Goal: Task Accomplishment & Management: Complete application form

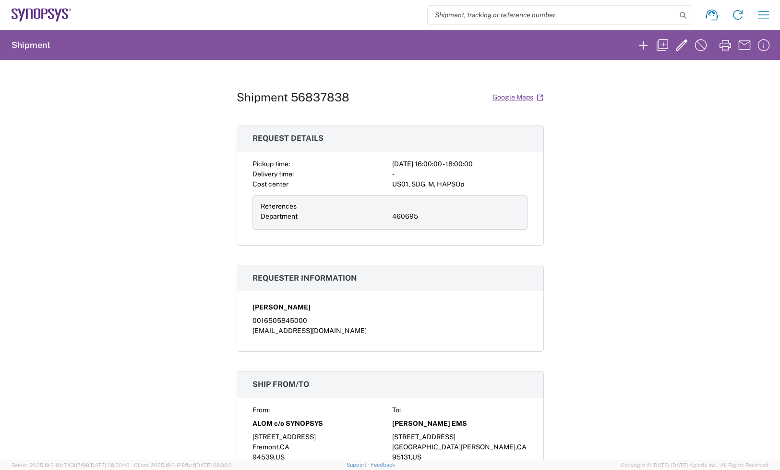
click at [717, 188] on div "Shipment 56837838 Google Maps Request details Pickup time: [DATE] 16:00:00 - 18…" at bounding box center [390, 260] width 780 height 400
click at [57, 12] on icon at bounding box center [55, 13] width 3 height 8
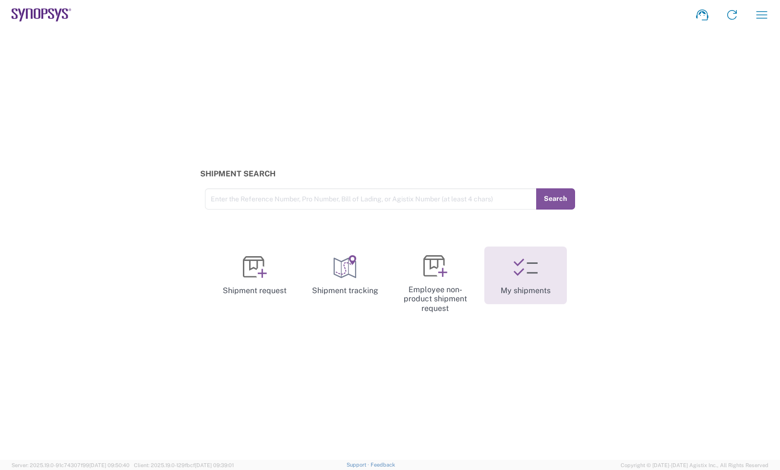
click at [538, 275] on link "My shipments" at bounding box center [526, 275] width 83 height 58
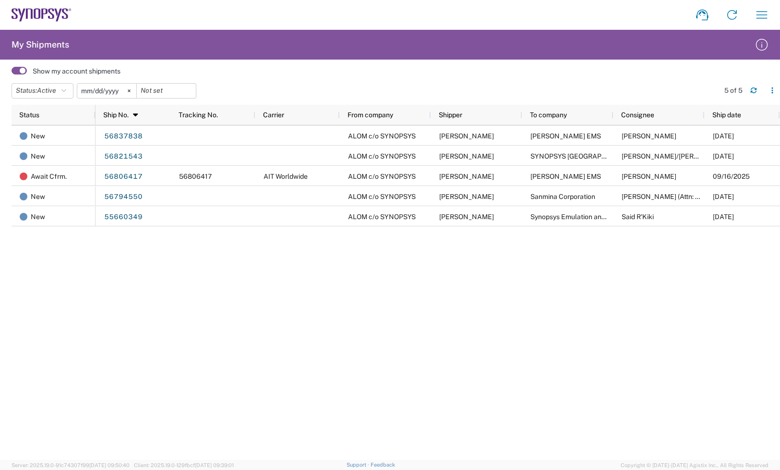
click at [41, 40] on h2 "My Shipments" at bounding box center [41, 45] width 58 height 12
click at [54, 3] on agx-form-navbar "Shipment request Shipment tracking Employee non-product shipment request My shi…" at bounding box center [390, 15] width 780 height 30
click at [52, 13] on icon at bounding box center [42, 14] width 60 height 13
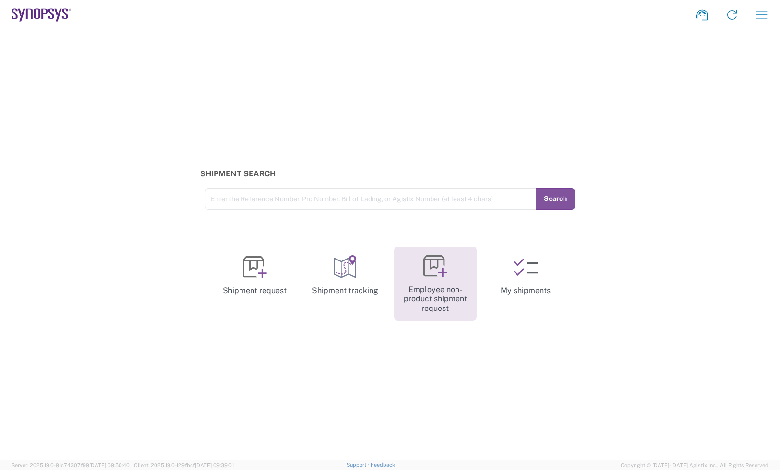
click at [427, 255] on icon at bounding box center [434, 265] width 21 height 21
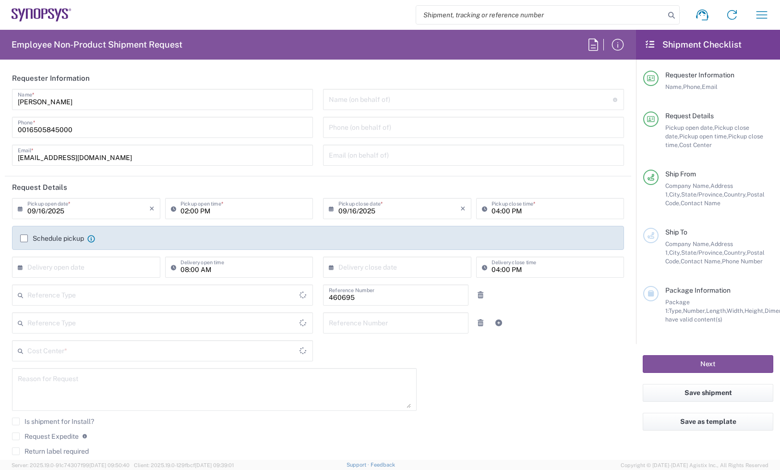
type input "Department"
type input "US01, SDG, M, HAPSOp 460695"
type input "Delivered at Place"
type input "[US_STATE]"
type input "[GEOGRAPHIC_DATA]"
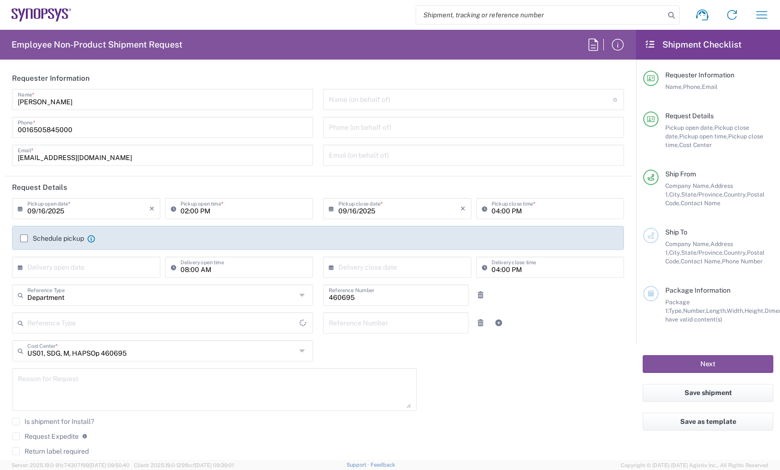
type input "[GEOGRAPHIC_DATA]"
type input "Headquarters USSV"
drag, startPoint x: 98, startPoint y: 210, endPoint x: 7, endPoint y: 210, distance: 90.3
click at [7, 210] on div "[DATE] × Pickup open date * Cancel Apply 02:00 PM Pickup open time *" at bounding box center [162, 212] width 311 height 28
click at [99, 205] on input "09/16/2025" at bounding box center [88, 207] width 122 height 17
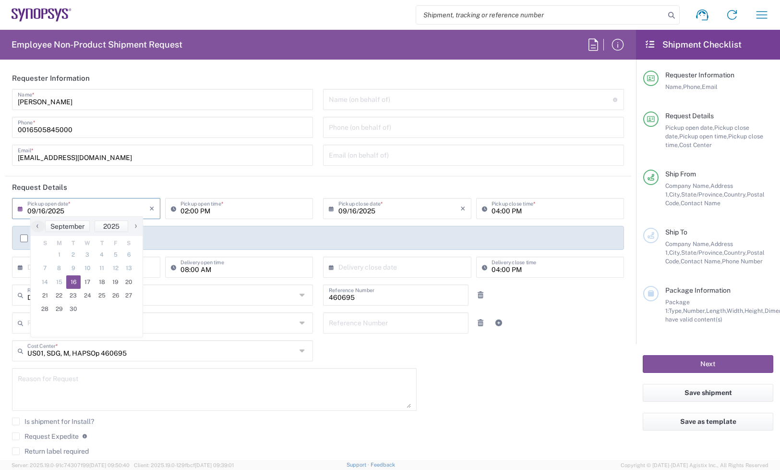
drag, startPoint x: 88, startPoint y: 202, endPoint x: 3, endPoint y: 207, distance: 84.7
click at [3, 207] on form "Requester Information [PERSON_NAME] Name * [PHONE_NUMBER] Phone * [EMAIL_ADDRES…" at bounding box center [318, 263] width 636 height 392
click at [87, 207] on input "09/16/2025" at bounding box center [88, 207] width 122 height 17
click at [89, 280] on span "17" at bounding box center [88, 281] width 14 height 13
type input "09/17/2025"
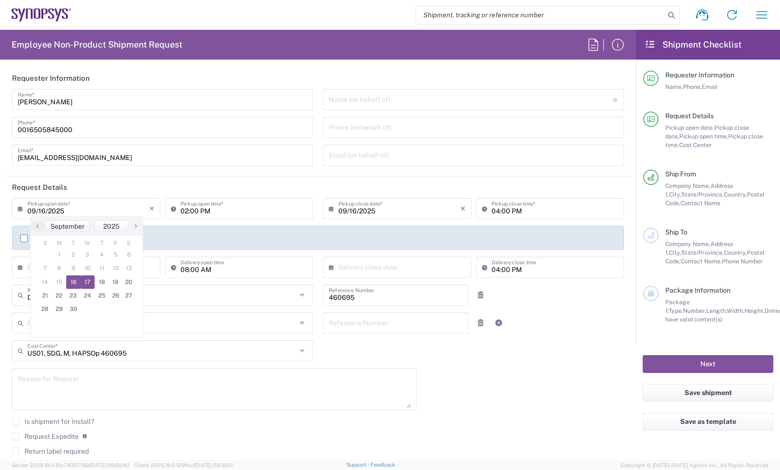
type input "09/17/2025"
click at [22, 436] on label "Request Expedite" at bounding box center [45, 436] width 67 height 8
click at [16, 436] on input "Request Expedite" at bounding box center [16, 436] width 0 height 0
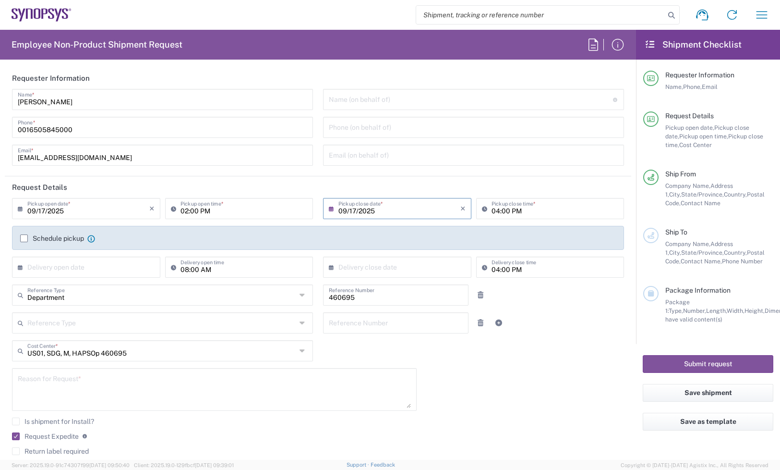
click at [534, 399] on div "[DATE] × Pickup open date * Cancel Apply 02:00 PM Pickup open time * [DATE] × P…" at bounding box center [318, 344] width 622 height 293
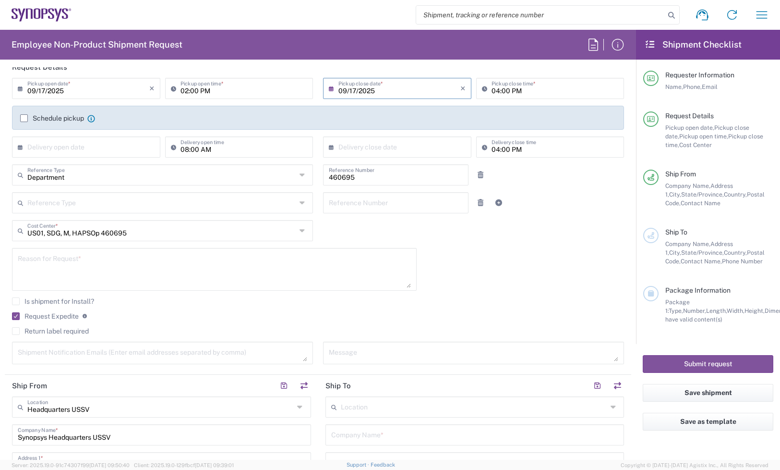
scroll to position [360, 0]
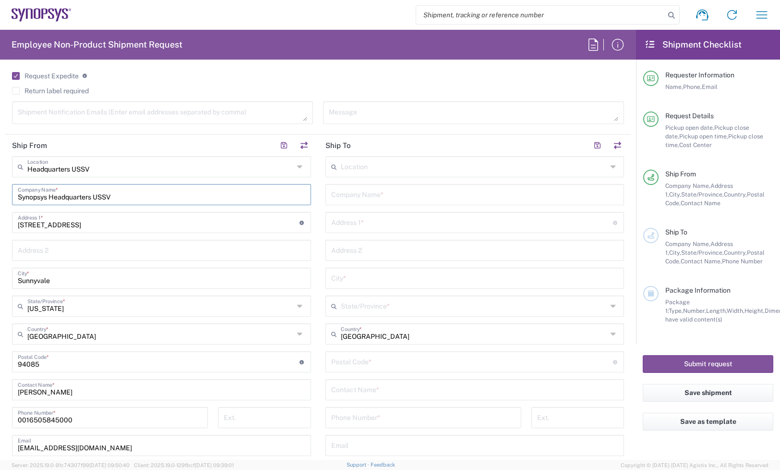
drag, startPoint x: 139, startPoint y: 198, endPoint x: -98, endPoint y: 195, distance: 237.8
click at [0, 195] on html "Shipment request Shipment tracking Employee non-product shipment request My shi…" at bounding box center [390, 235] width 780 height 470
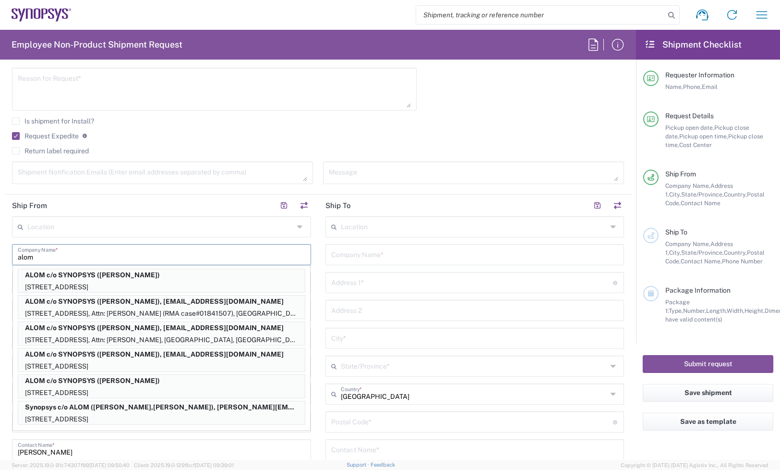
scroll to position [240, 0]
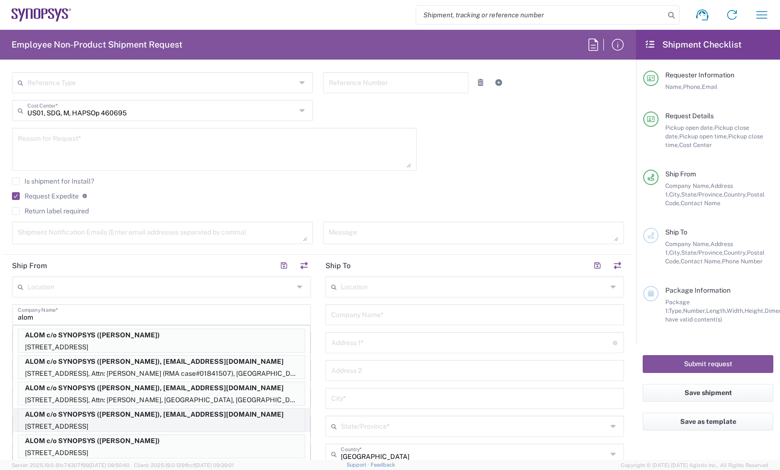
click at [89, 414] on p "ALOM c/o SYNOPSYS ([PERSON_NAME]), [EMAIL_ADDRESS][DOMAIN_NAME]" at bounding box center [161, 414] width 287 height 12
type input "ALOM c/o SYNOPSYS"
type input "[STREET_ADDRESS]"
type input "Fremont"
type input "94539"
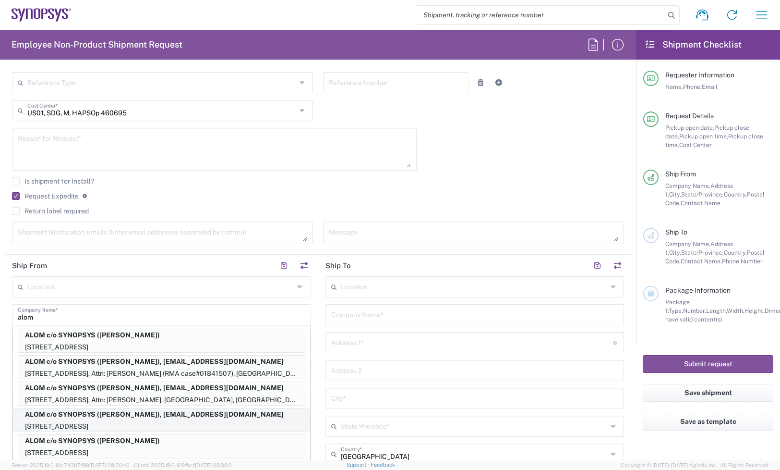
type input "[PERSON_NAME]"
type input "4086498039"
type input "[EMAIL_ADDRESS][DOMAIN_NAME]"
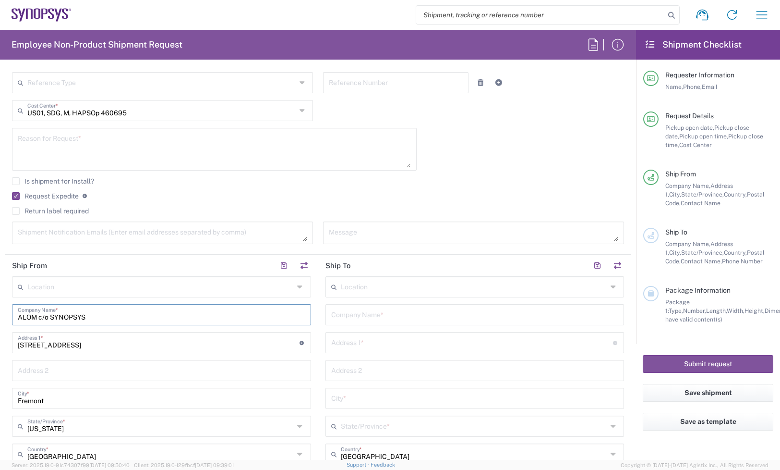
click at [457, 192] on agx-checkbox-control "Request Expedite If expedite is checked you will be unable to rate and book thi…" at bounding box center [318, 196] width 612 height 9
click at [479, 315] on input "text" at bounding box center [475, 313] width 288 height 17
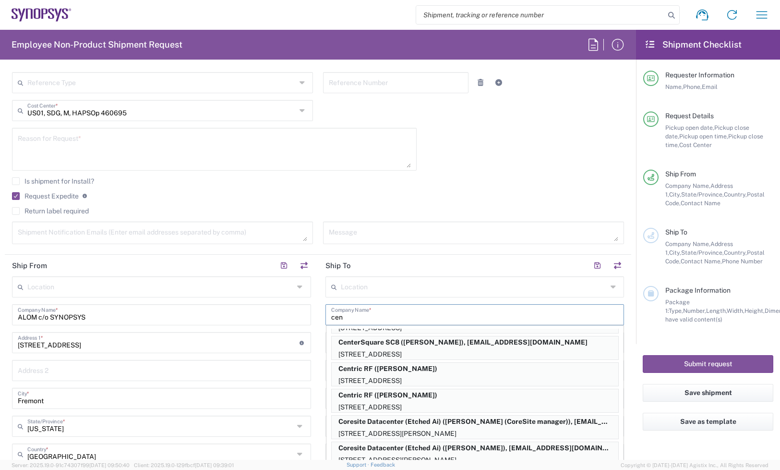
scroll to position [135, 0]
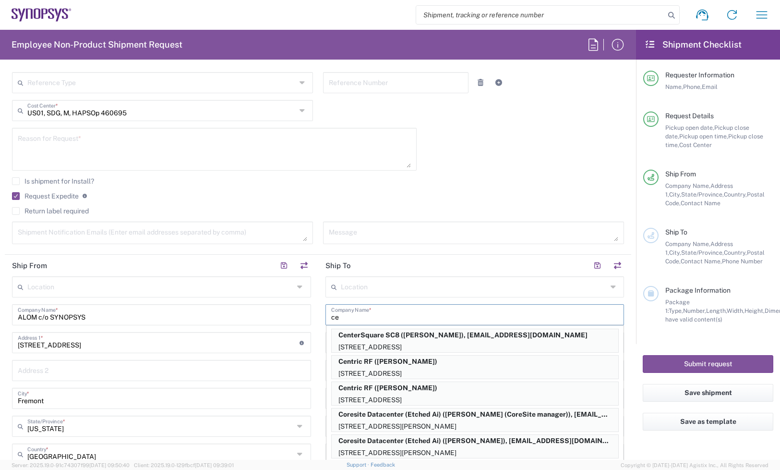
type input "c"
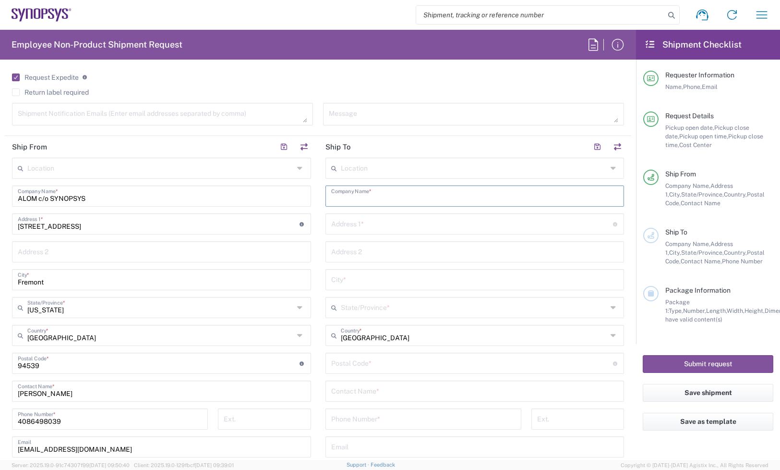
scroll to position [360, 0]
type input "s"
click at [378, 226] on input "text" at bounding box center [472, 221] width 282 height 17
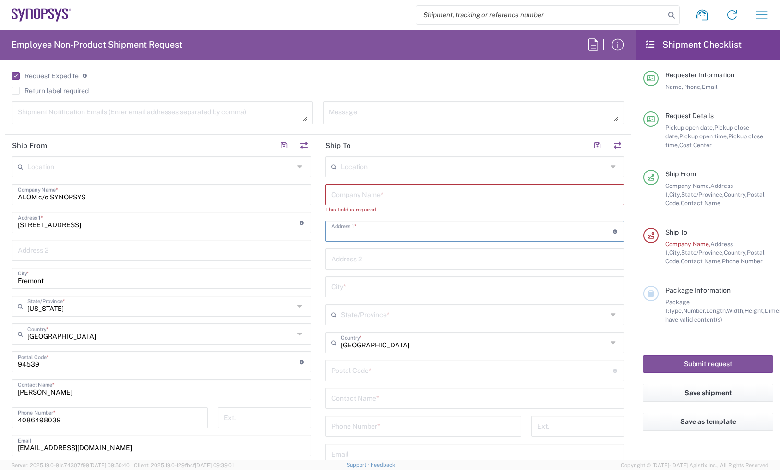
type input "1"
type input "2"
click at [361, 195] on input "text" at bounding box center [475, 193] width 288 height 17
paste input "Synopsys"
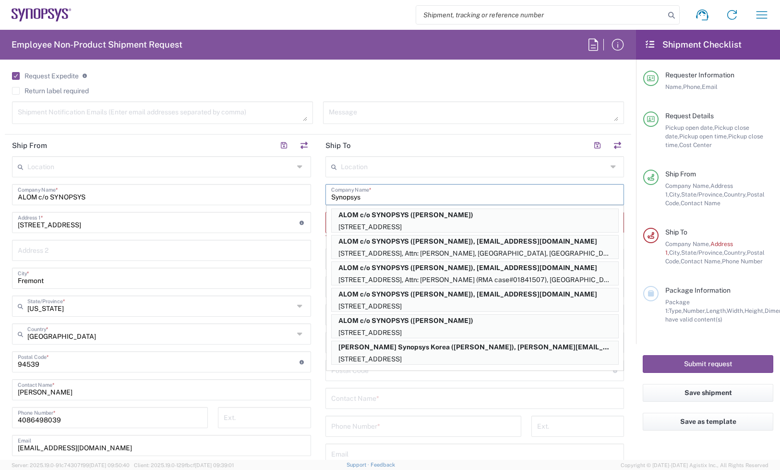
type input "Synopsys"
click at [332, 395] on input "text" at bounding box center [475, 397] width 288 height 17
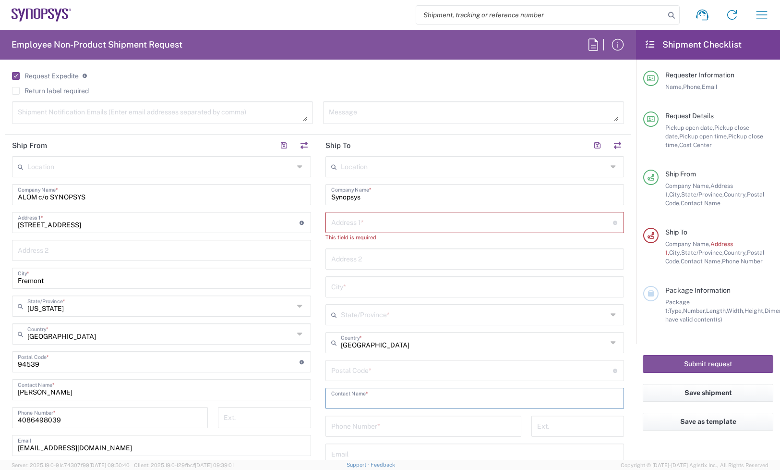
click at [361, 220] on input "text" at bounding box center [472, 221] width 282 height 17
paste input ""Centersquare [STREET_ADDRESS][PERSON_NAME]""
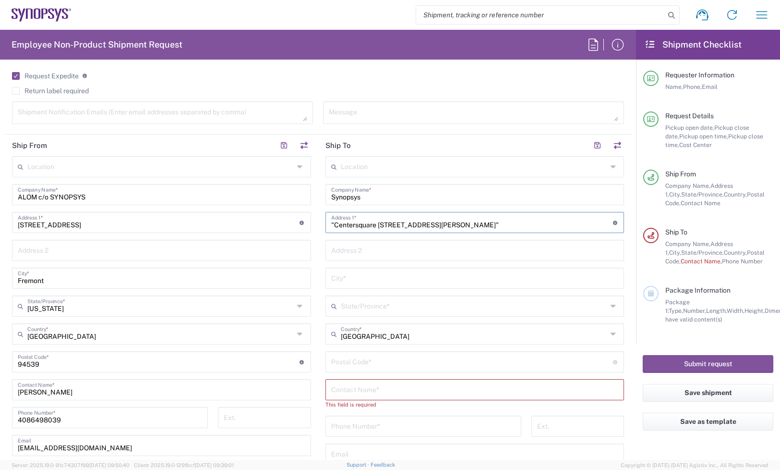
drag, startPoint x: 329, startPoint y: 223, endPoint x: 278, endPoint y: 223, distance: 51.4
click at [278, 223] on div "Ship From Location [GEOGRAPHIC_DATA] DE04 Agrate Brianza IT01 [GEOGRAPHIC_DATA]…" at bounding box center [318, 353] width 627 height 438
click at [355, 228] on input "Centersquare [STREET_ADDRESS][PERSON_NAME]"" at bounding box center [472, 221] width 282 height 17
type input "[STREET_ADDRESS][PERSON_NAME]""
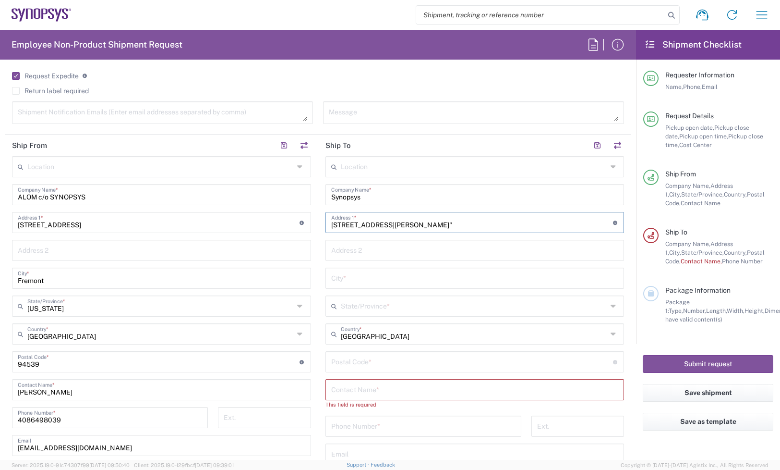
click at [383, 193] on input "Synopsys" at bounding box center [475, 193] width 288 height 17
paste input "Centersquare"
type input "Synopsys(Centersquare )"
click at [440, 220] on input "[STREET_ADDRESS][PERSON_NAME]"" at bounding box center [472, 221] width 282 height 17
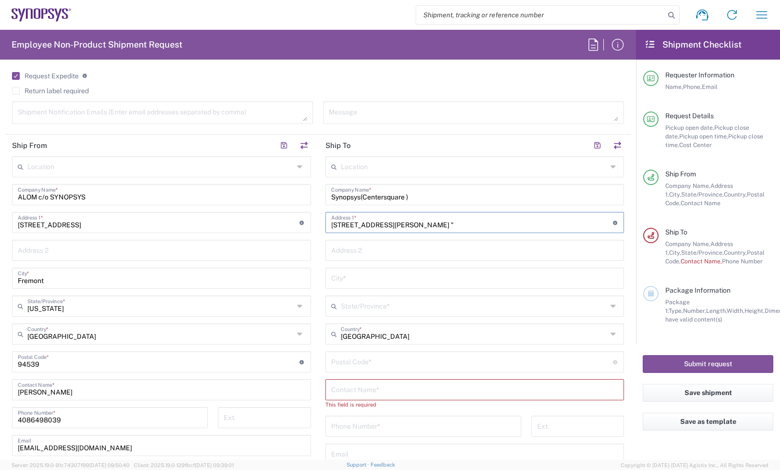
type input "[STREET_ADDRESS][PERSON_NAME] ""
click at [392, 366] on input "undefined" at bounding box center [472, 361] width 282 height 17
paste input "95051"
type input "95051"
click at [443, 223] on input "[STREET_ADDRESS][PERSON_NAME] "" at bounding box center [472, 221] width 282 height 17
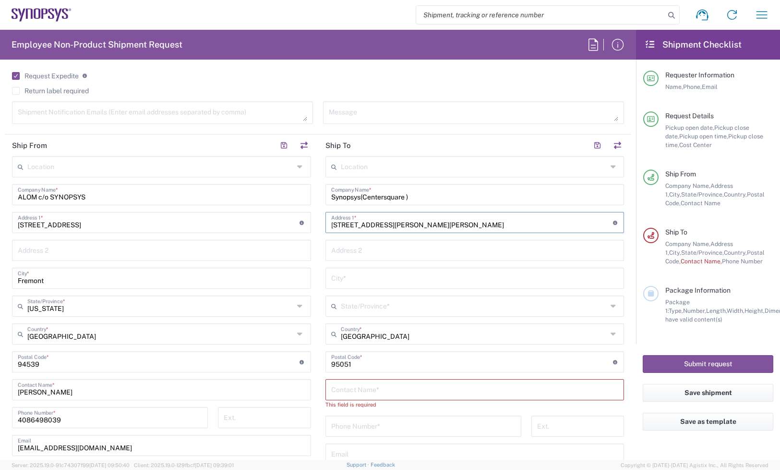
drag, startPoint x: 425, startPoint y: 221, endPoint x: 378, endPoint y: 233, distance: 49.2
click at [378, 233] on div "Location [GEOGRAPHIC_DATA] DE04 Agrate Brianza IT01 [GEOGRAPHIC_DATA] DE02 [GEO…" at bounding box center [475, 362] width 299 height 412
type input "[STREET_ADDRESS][PERSON_NAME]"
click at [373, 282] on input "text" at bounding box center [475, 277] width 288 height 17
paste input ", [GEOGRAPHIC_DATA][PERSON_NAME]"
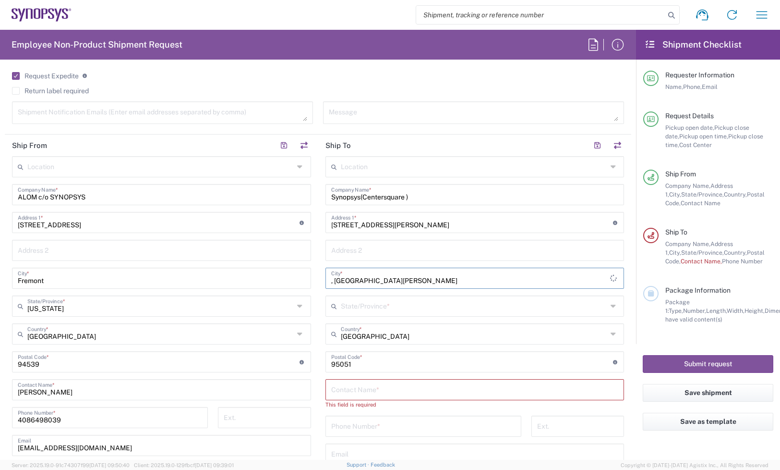
type input ", [GEOGRAPHIC_DATA][PERSON_NAME]"
click at [366, 304] on input "text" at bounding box center [474, 305] width 267 height 17
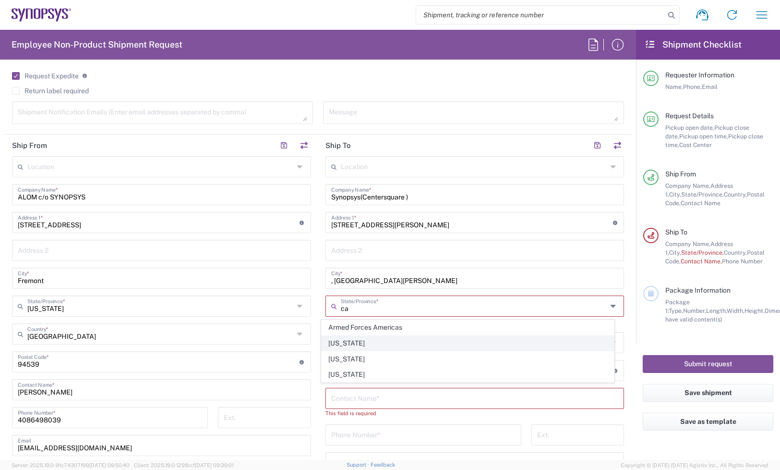
click at [375, 344] on span "[US_STATE]" at bounding box center [468, 343] width 293 height 15
type input "[US_STATE]"
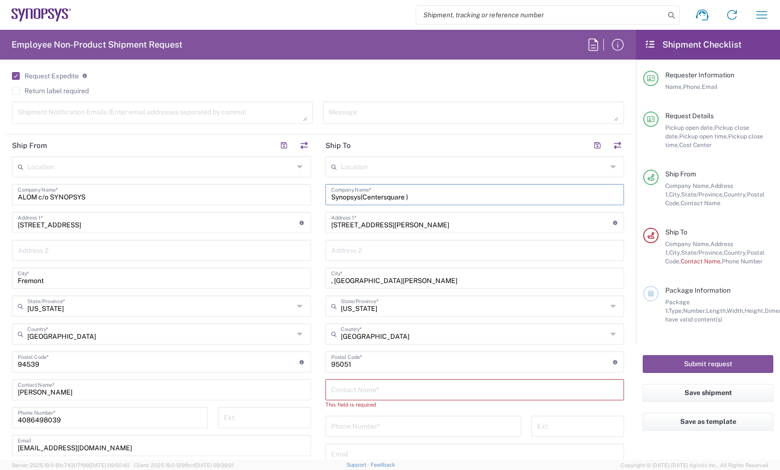
click at [404, 198] on input "Synopsys(Centersquare )" at bounding box center [475, 193] width 288 height 17
click at [358, 197] on input "Synopsys(Centersquare)" at bounding box center [475, 193] width 288 height 17
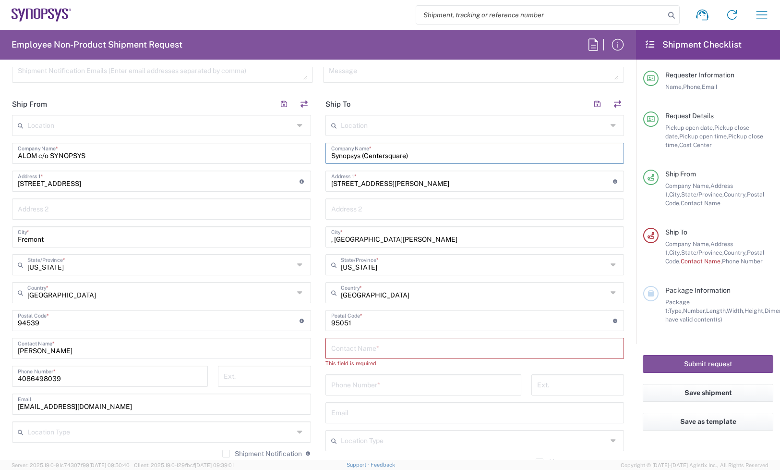
scroll to position [420, 0]
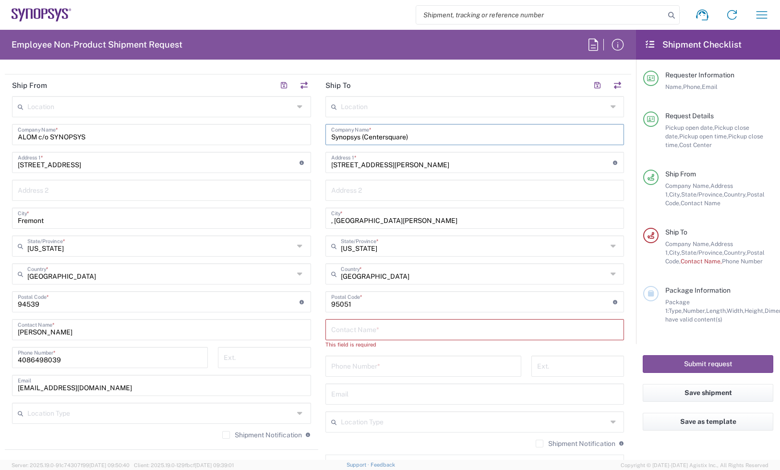
type input "Synopsys (Centersquare)"
drag, startPoint x: 330, startPoint y: 221, endPoint x: 340, endPoint y: 258, distance: 37.6
click at [333, 226] on input ", [GEOGRAPHIC_DATA][PERSON_NAME]" at bounding box center [475, 217] width 288 height 17
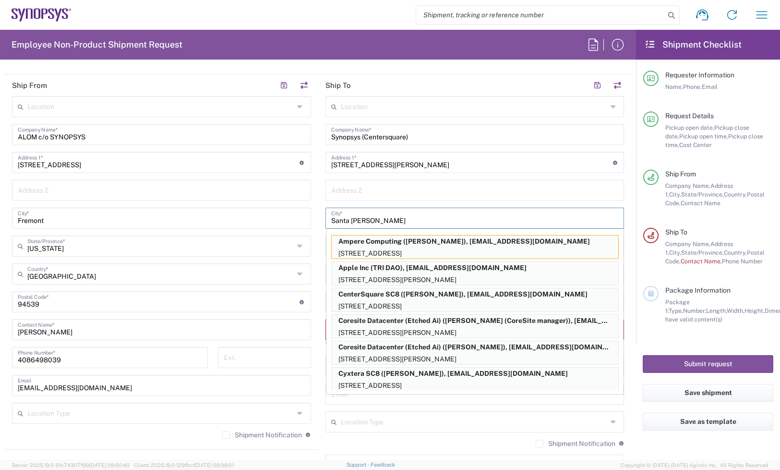
type input "Santa [PERSON_NAME]"
click at [374, 198] on div "Address 2" at bounding box center [475, 190] width 299 height 21
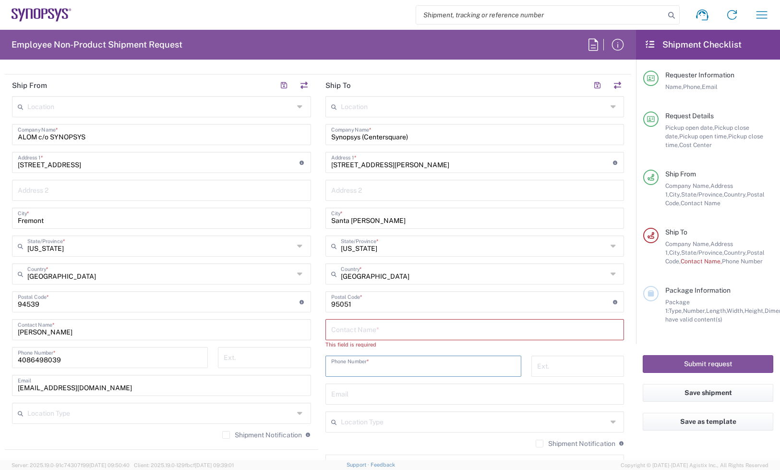
click at [363, 365] on input "tel" at bounding box center [423, 365] width 184 height 17
click at [361, 389] on div "Location [GEOGRAPHIC_DATA] DE04 Agrate Brianza IT01 [GEOGRAPHIC_DATA] DE02 [GEO…" at bounding box center [475, 302] width 299 height 412
paste input "[EMAIL_ADDRESS][DOMAIN_NAME]"
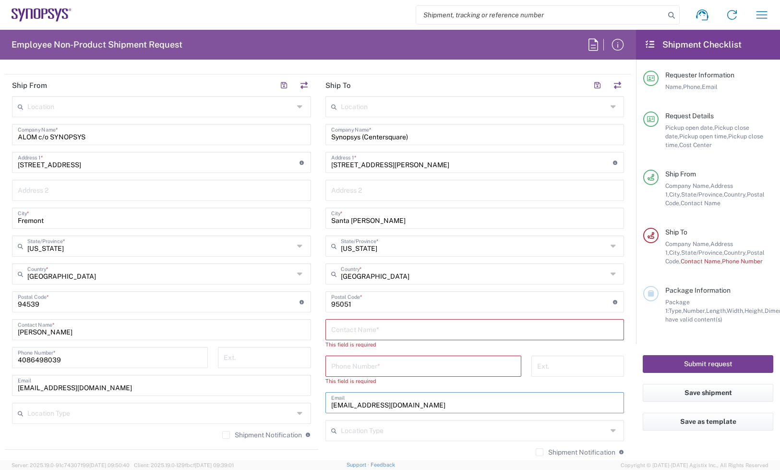
type input "[EMAIL_ADDRESS][DOMAIN_NAME]"
click at [366, 364] on input "tel" at bounding box center [423, 365] width 184 height 17
paste input "[PHONE_NUMBER]"
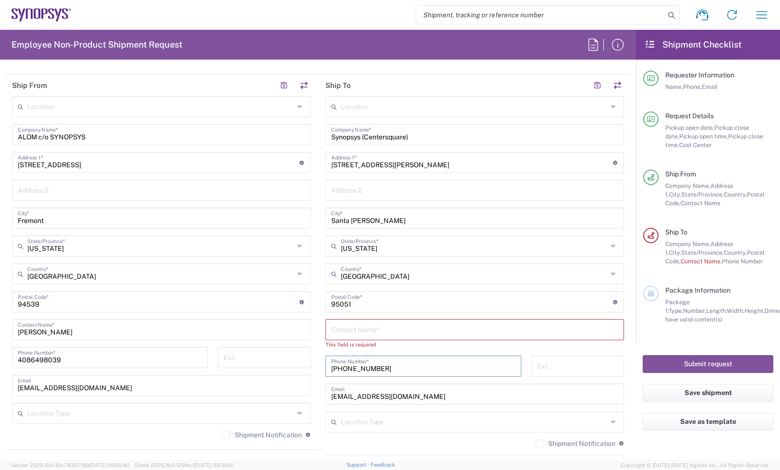
type input "[PHONE_NUMBER]"
click at [390, 328] on input "text" at bounding box center [475, 328] width 288 height 17
paste input "[PERSON_NAME]"
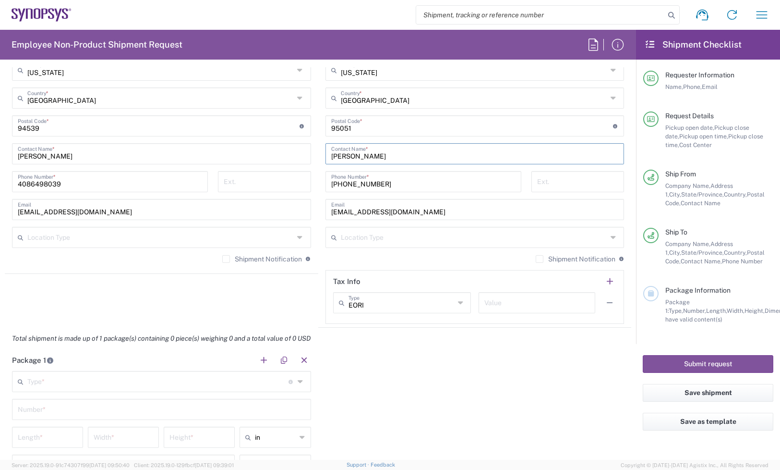
scroll to position [600, 0]
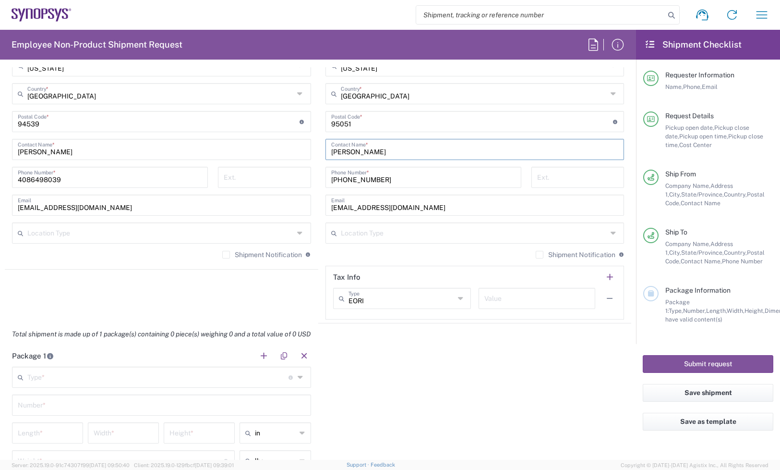
type input "[PERSON_NAME]"
click at [232, 260] on div "Shipment Notification If checked, a shipment notification email will be sent to…" at bounding box center [161, 257] width 299 height 15
click at [222, 251] on label "Shipment Notification" at bounding box center [262, 255] width 80 height 8
click at [226, 255] on input "Shipment Notification" at bounding box center [226, 255] width 0 height 0
click at [536, 255] on label "Shipment Notification" at bounding box center [576, 255] width 80 height 8
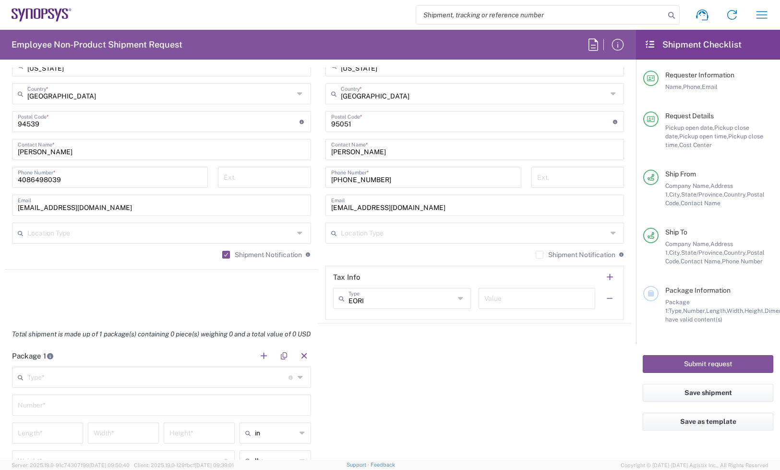
click at [540, 255] on input "Shipment Notification" at bounding box center [540, 255] width 0 height 0
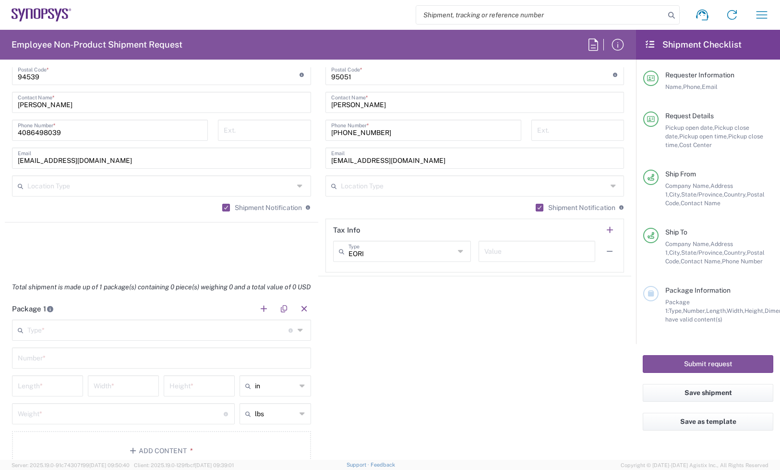
scroll to position [660, 0]
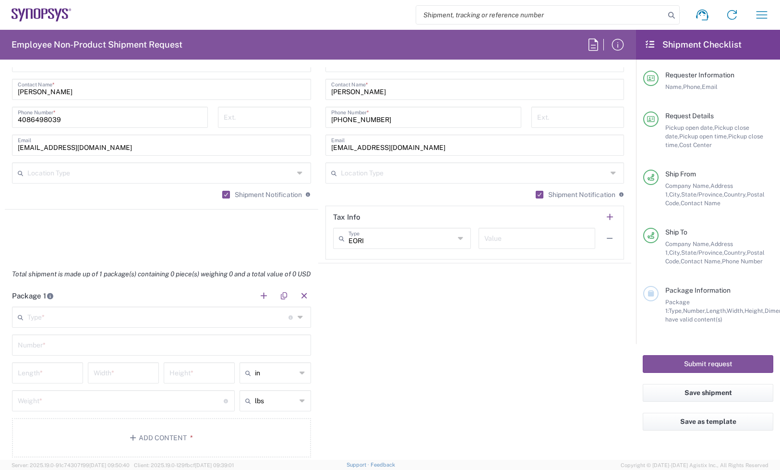
click at [145, 311] on input "text" at bounding box center [157, 316] width 261 height 17
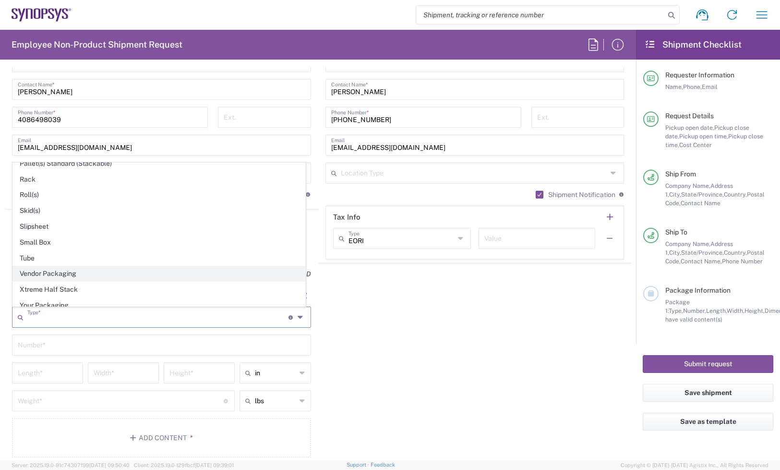
scroll to position [463, 0]
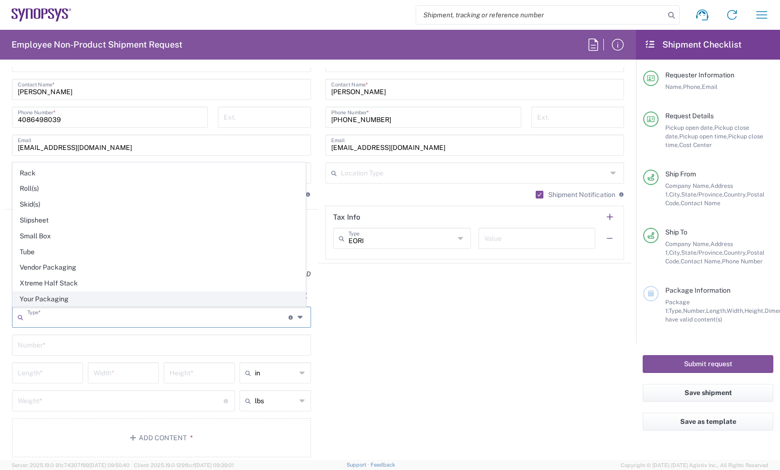
click at [57, 301] on span "Your Packaging" at bounding box center [159, 299] width 293 height 15
type input "Your Packaging"
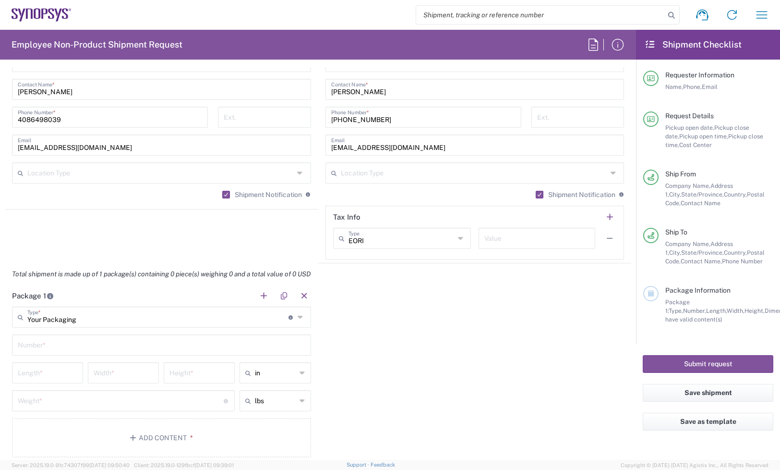
click at [47, 344] on input "text" at bounding box center [162, 344] width 288 height 17
type input "1"
click at [33, 378] on input "number" at bounding box center [48, 372] width 60 height 17
type input "48"
type input "40"
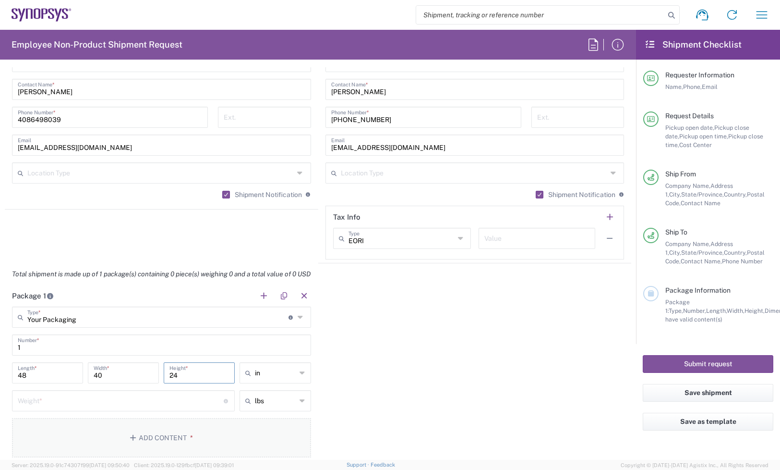
type input "24"
click at [37, 393] on input "number" at bounding box center [121, 399] width 206 height 17
type input "in"
type input "1"
click at [118, 433] on button "Add Content *" at bounding box center [161, 437] width 299 height 39
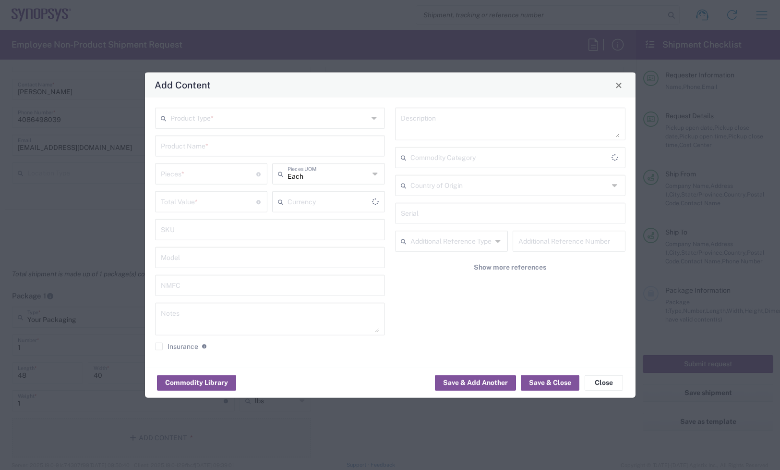
type input "US Dollar"
click at [251, 110] on input "text" at bounding box center [270, 117] width 198 height 17
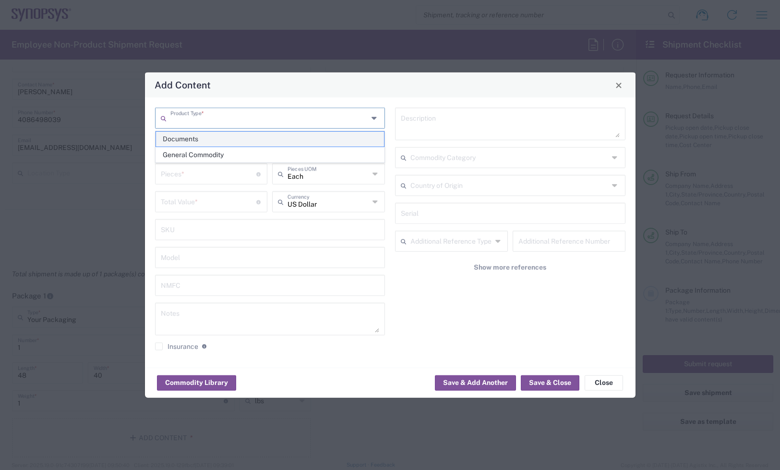
click at [251, 143] on span "Documents" at bounding box center [270, 139] width 228 height 15
type input "Documents"
type input "1"
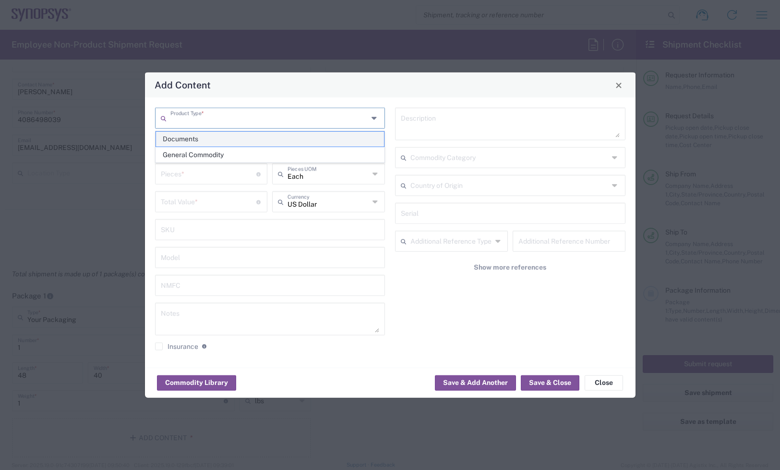
type textarea "Documents"
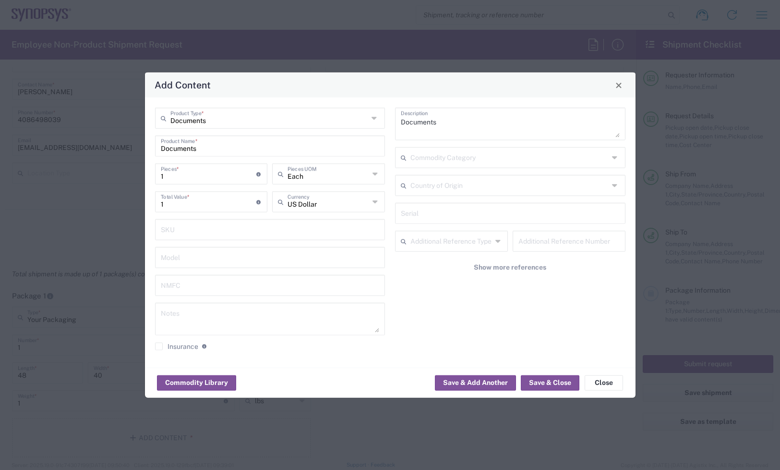
type input "Documents"
click at [242, 110] on input "Documents" at bounding box center [270, 117] width 198 height 17
click at [196, 165] on input "1" at bounding box center [209, 173] width 96 height 17
click at [220, 109] on input "text" at bounding box center [270, 117] width 198 height 17
click at [218, 116] on input "text" at bounding box center [270, 117] width 198 height 17
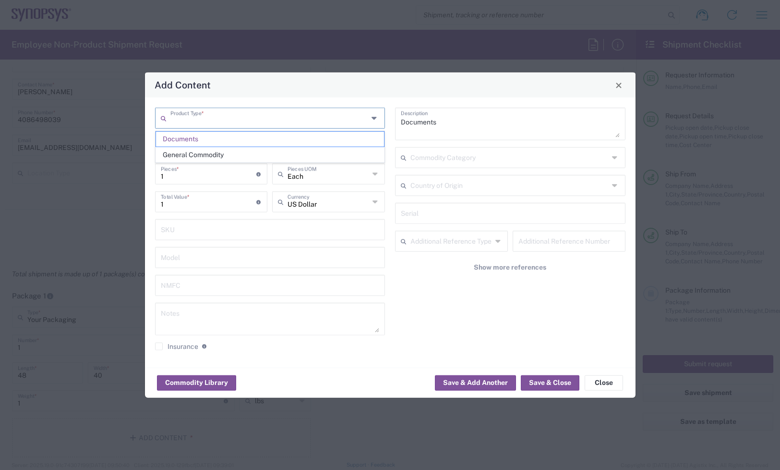
click at [203, 159] on span "General Commodity" at bounding box center [270, 154] width 228 height 15
type input "General Commodity"
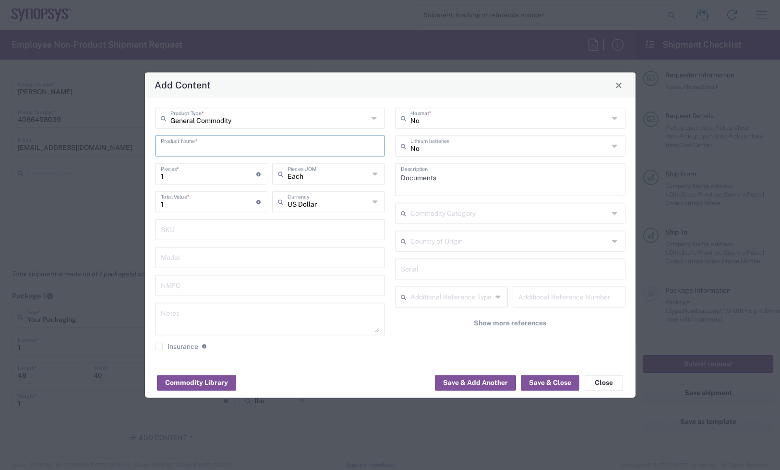
click at [207, 146] on input "text" at bounding box center [270, 145] width 219 height 17
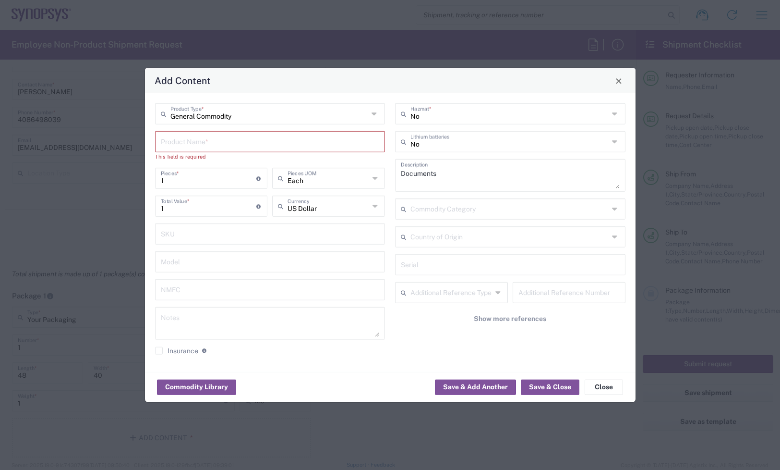
click at [224, 142] on input "text" at bounding box center [270, 141] width 219 height 17
paste input "SH100008209"
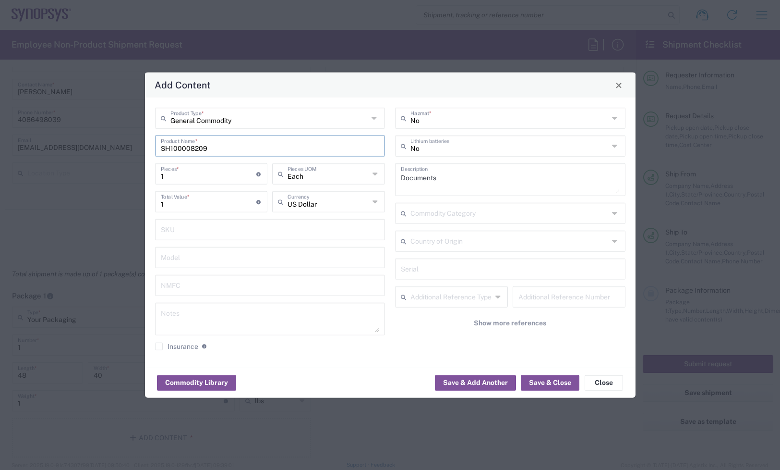
type input "SH100008209"
drag, startPoint x: 460, startPoint y: 179, endPoint x: 369, endPoint y: 175, distance: 91.3
click at [369, 175] on div "General Commodity Product Type * SH100008209 Product Name * 1 Pieces * Number o…" at bounding box center [390, 233] width 481 height 250
paste textarea "TELESCOPING LACER BAR"
type textarea "TELESCOPING LACER BAR"
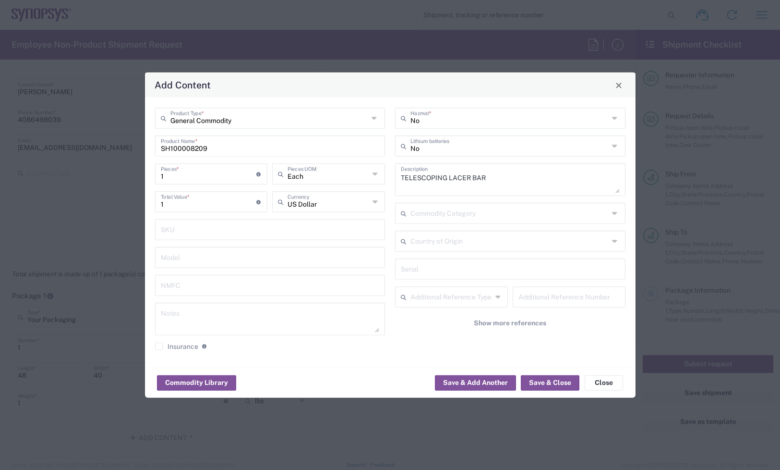
drag, startPoint x: 417, startPoint y: 356, endPoint x: 412, endPoint y: 353, distance: 5.9
click at [417, 356] on div "No Hazmat * No Lithium batteries TELESCOPING LACER BAR Description Commodity Ca…" at bounding box center [510, 233] width 241 height 250
click at [268, 316] on textarea at bounding box center [270, 318] width 219 height 27
paste textarea "88.99"
type textarea "88.99ea"
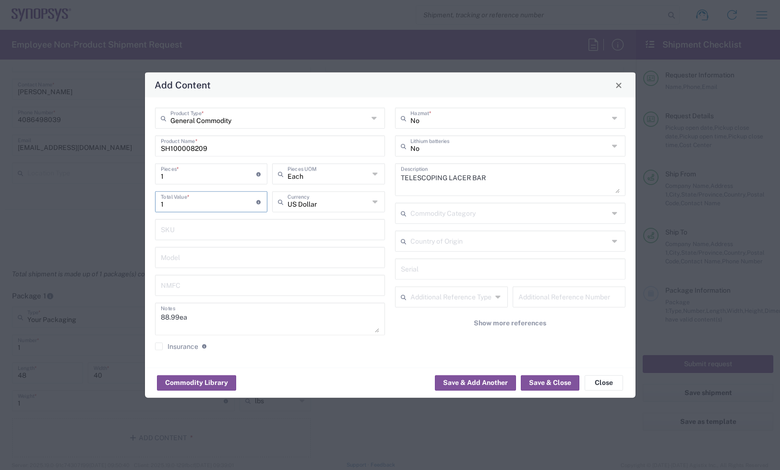
drag, startPoint x: 173, startPoint y: 203, endPoint x: 98, endPoint y: 201, distance: 74.5
click at [100, 201] on div "Add Content General Commodity Product Type * SH100008209 Product Name * 1 Piece…" at bounding box center [390, 235] width 780 height 470
paste input "88.99"
type input "88.99"
drag, startPoint x: 176, startPoint y: 171, endPoint x: 146, endPoint y: 171, distance: 29.8
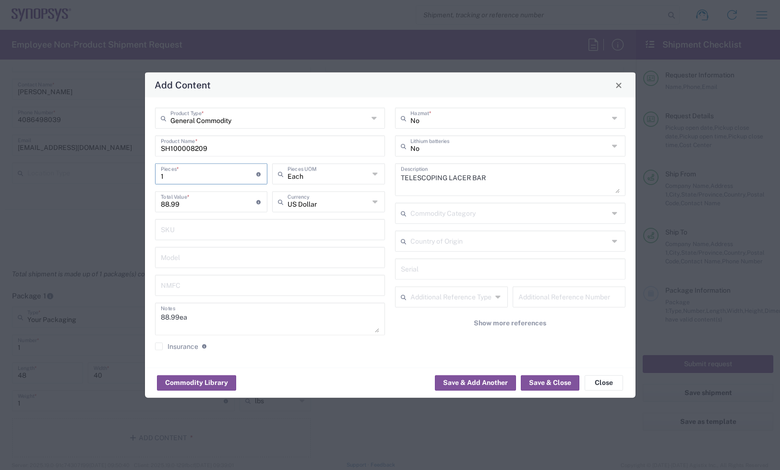
click at [146, 171] on div "General Commodity Product Type * SH100008209 Product Name * 1 Pieces * Number o…" at bounding box center [390, 233] width 491 height 270
type input "16"
type input "1423.84"
type input "16"
click at [538, 387] on button "Save & Close" at bounding box center [550, 382] width 59 height 15
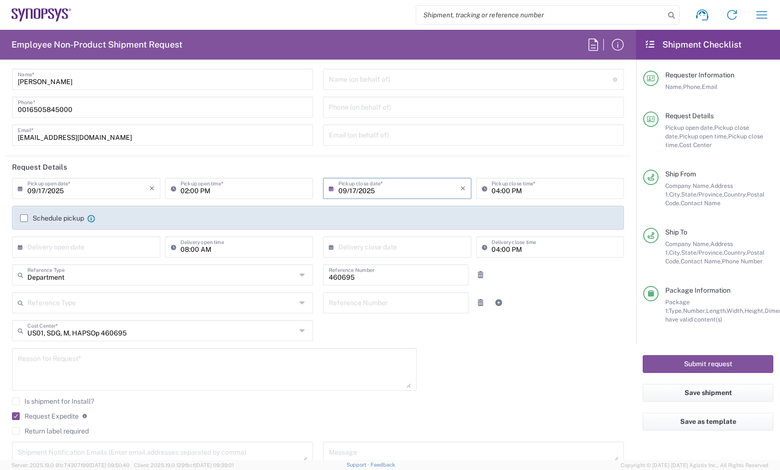
scroll to position [0, 0]
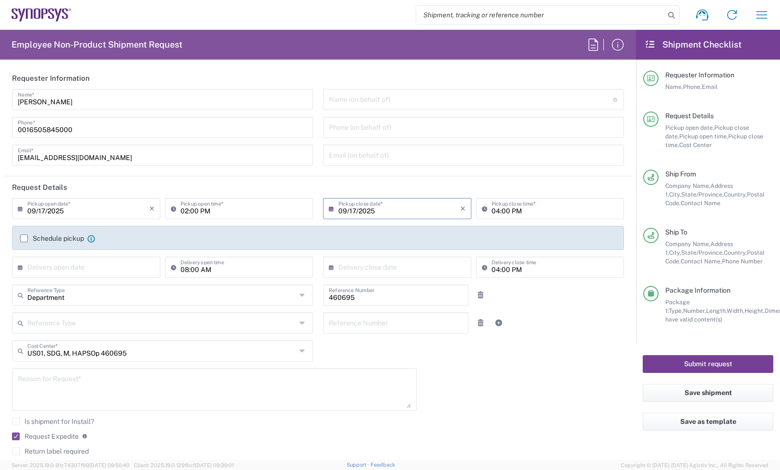
click at [680, 364] on button "Submit request" at bounding box center [708, 364] width 131 height 18
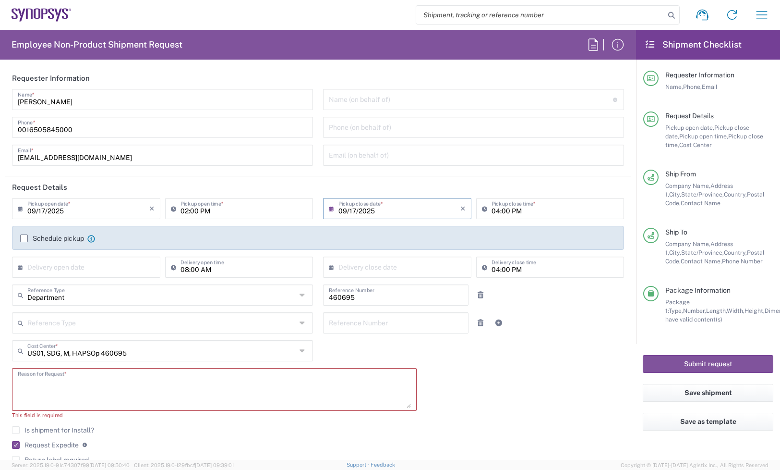
click at [127, 383] on textarea at bounding box center [214, 389] width 393 height 37
paste textarea "16 * Telescoping Lacer bars required for internal ZeBu-200 install. These parts…"
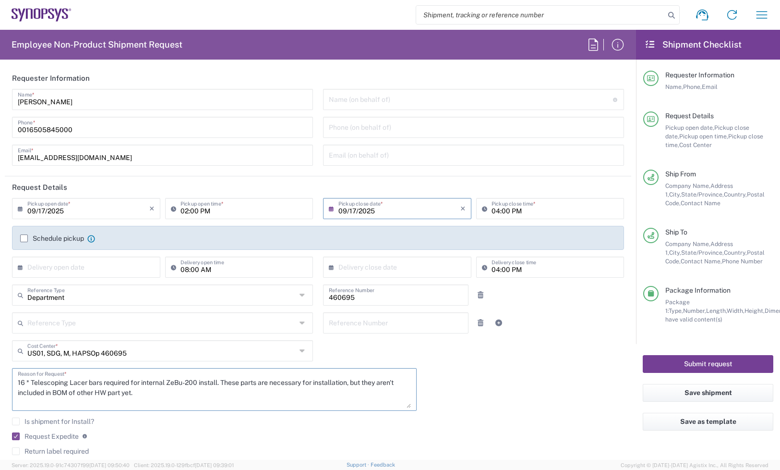
type textarea "16 * Telescoping Lacer bars required for internal ZeBu-200 install. These parts…"
click at [678, 359] on button "Submit request" at bounding box center [708, 364] width 131 height 18
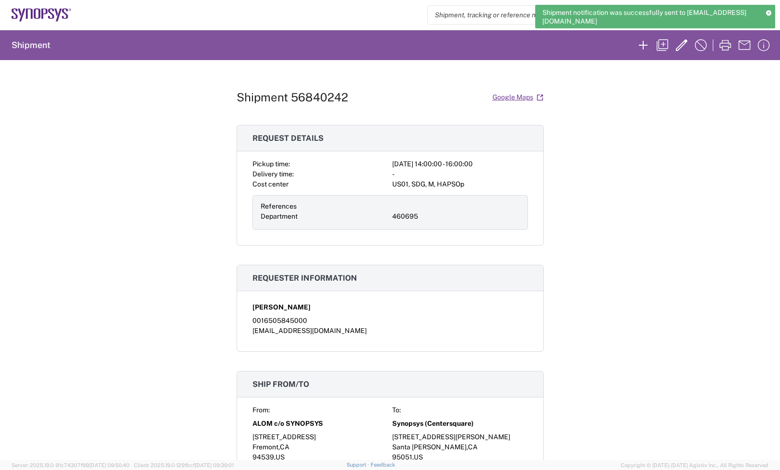
click at [306, 85] on div "Shipment 56840242 Google Maps Request details Pickup time: [DATE] 14:00:00 - 16…" at bounding box center [390, 260] width 307 height 400
click at [300, 94] on h1 "Shipment 56840242" at bounding box center [292, 97] width 111 height 14
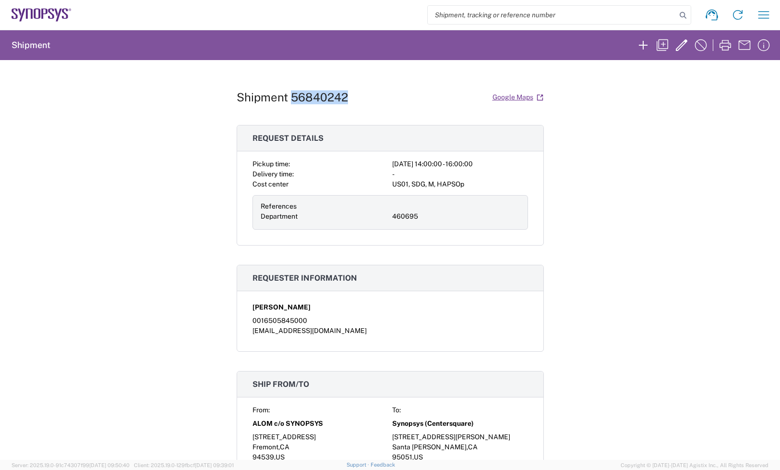
copy h1 "56840242"
click at [360, 103] on div "Shipment 56840242 Google Maps" at bounding box center [390, 97] width 307 height 17
click at [332, 102] on h1 "Shipment 56840242" at bounding box center [292, 97] width 111 height 14
click at [330, 98] on h1 "Shipment 56840242" at bounding box center [292, 97] width 111 height 14
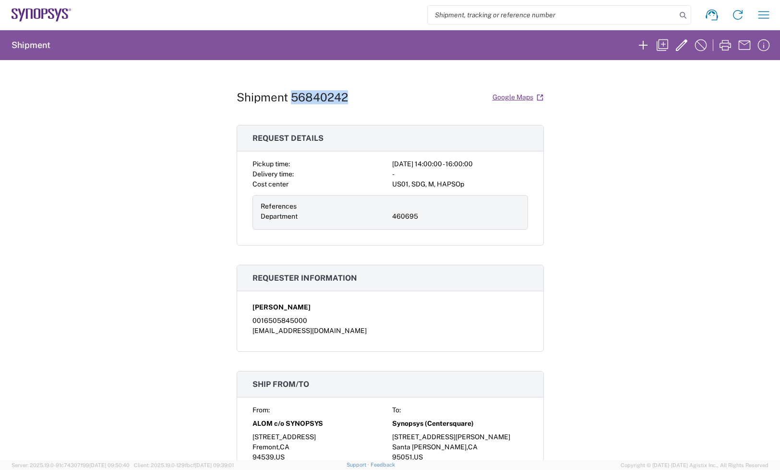
copy h1 "56840242"
click at [50, 20] on icon at bounding box center [42, 14] width 60 height 13
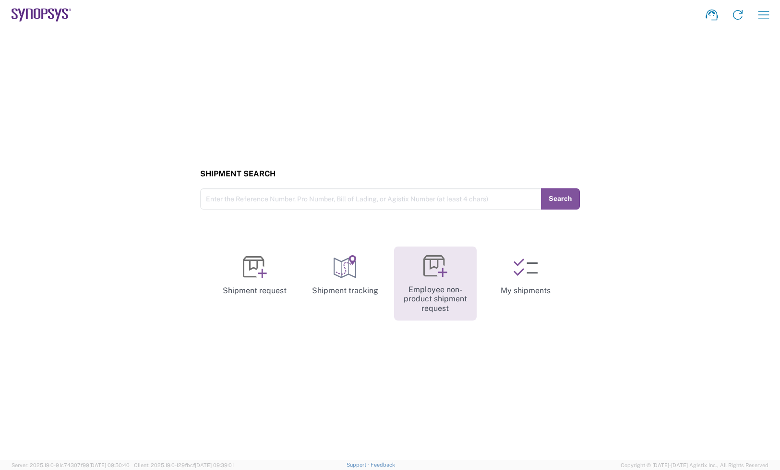
click at [418, 289] on link "Employee non-product shipment request" at bounding box center [435, 283] width 83 height 74
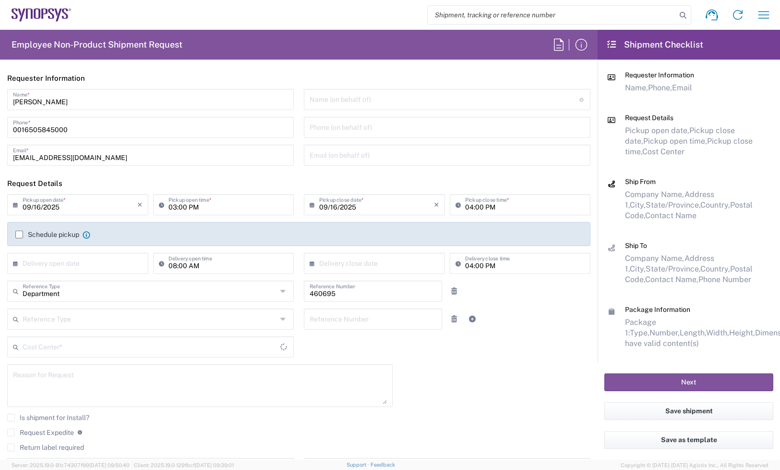
type input "US01, SDG, M, HAPSOp 460695"
type input "[US_STATE]"
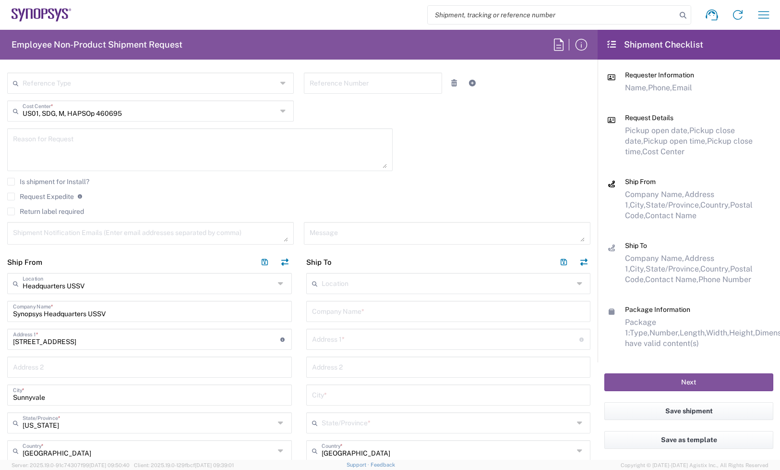
scroll to position [300, 0]
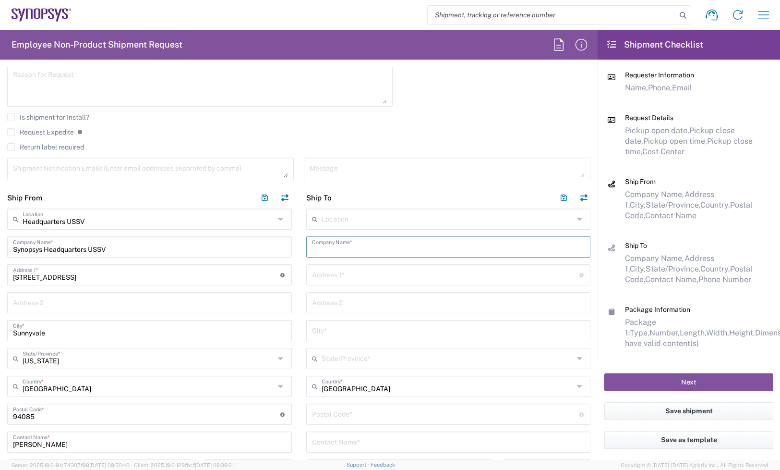
click at [356, 246] on input "text" at bounding box center [448, 246] width 273 height 17
type input "e"
type input "s"
click at [311, 269] on div "Location [GEOGRAPHIC_DATA] DE04 Agrate Brianza IT01 [GEOGRAPHIC_DATA] DE02 [GEO…" at bounding box center [448, 412] width 285 height 408
type input "r"
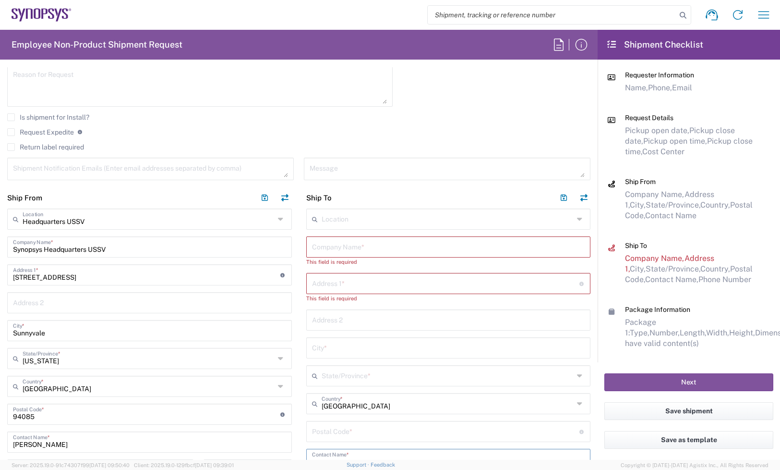
click at [330, 451] on input "text" at bounding box center [448, 458] width 273 height 17
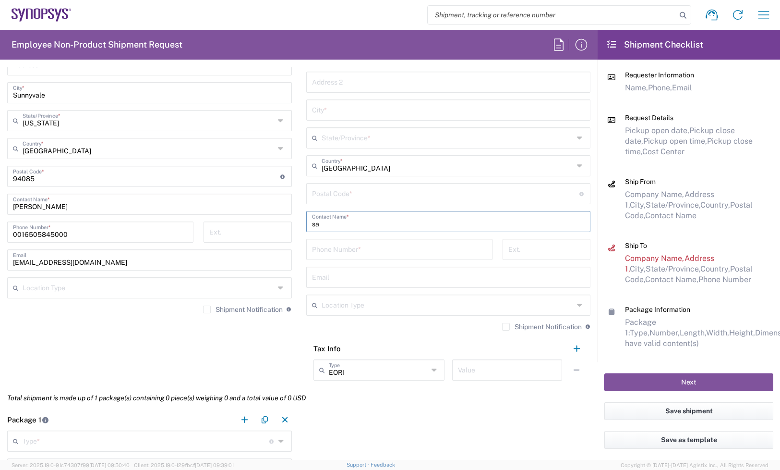
scroll to position [546, 0]
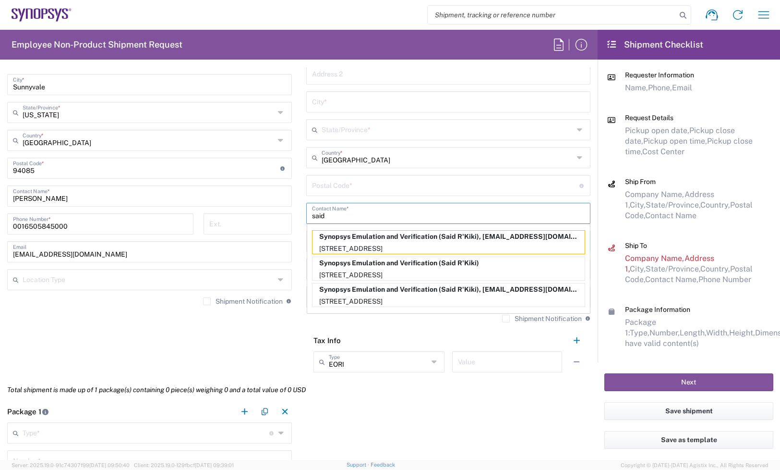
type input "said"
click at [313, 238] on p "Synopsys Emulation and Verification (Said R'Kiki), [EMAIL_ADDRESS][DOMAIN_NAME]" at bounding box center [449, 237] width 272 height 12
type input "Synopsys Emulation and Verification"
type input "[STREET_ADDRESS]"
type input "Rungis"
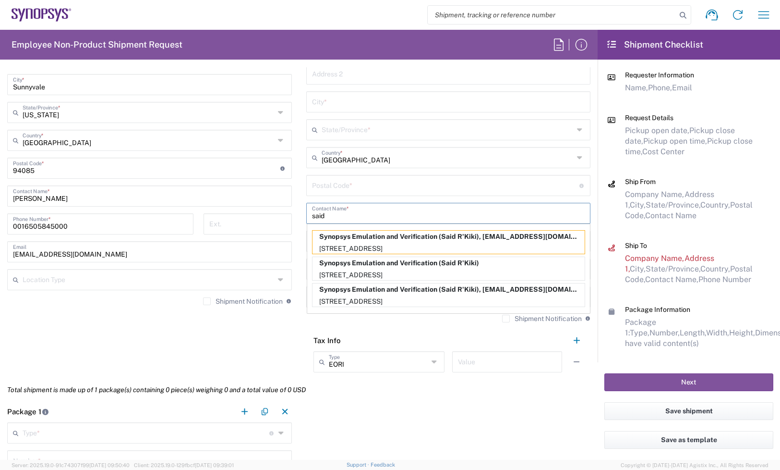
type input "[GEOGRAPHIC_DATA]"
type input "94150"
type input "Said R'Kiki"
type input "33189961070"
type input "[EMAIL_ADDRESS][DOMAIN_NAME]"
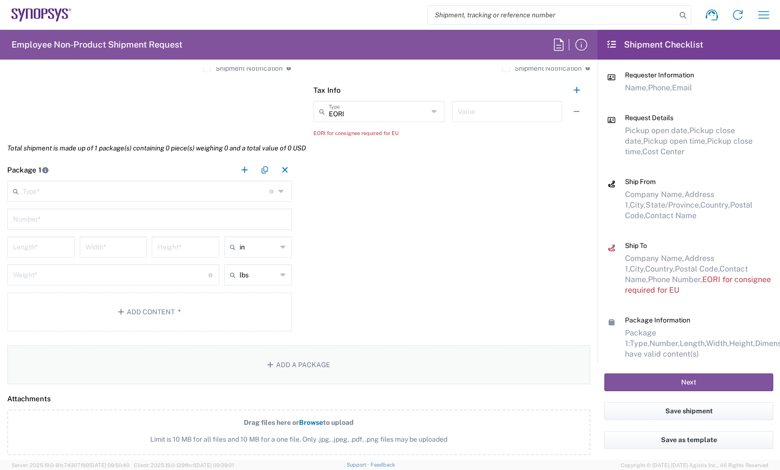
scroll to position [786, 0]
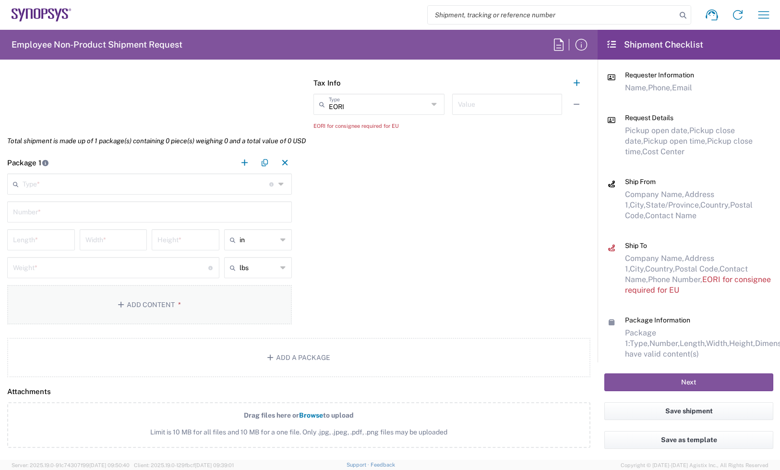
click at [103, 305] on button "Add Content *" at bounding box center [149, 304] width 285 height 39
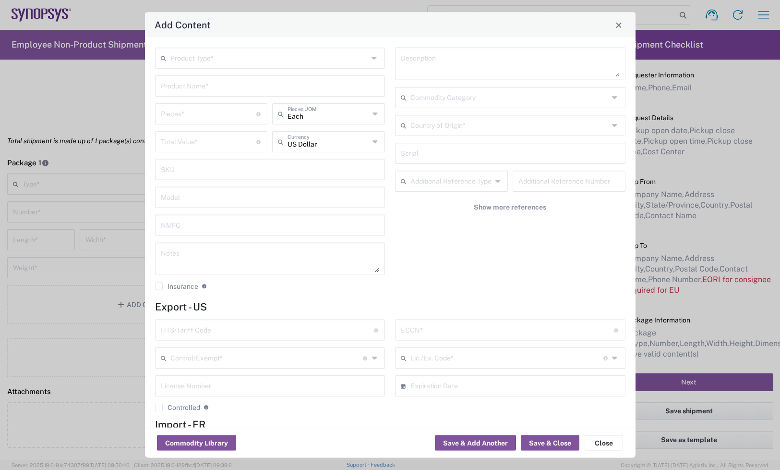
click at [54, 12] on div "Add Content Product Type * Product Name * Pieces * Number of pieces inside all …" at bounding box center [390, 235] width 780 height 470
click at [617, 20] on button "Close" at bounding box center [618, 24] width 13 height 13
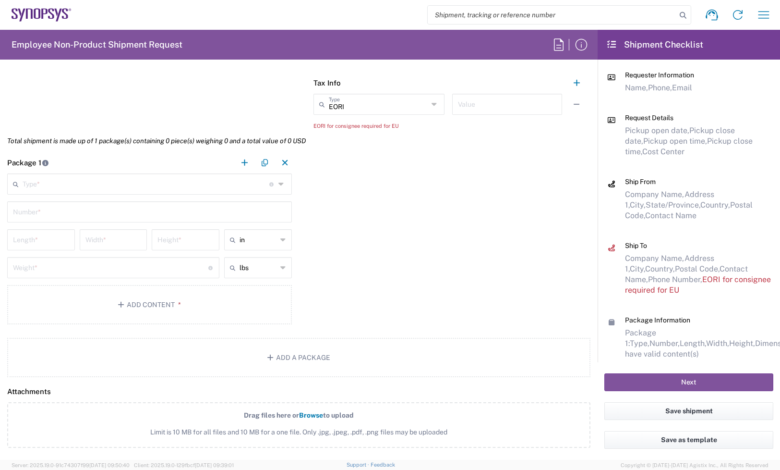
click at [23, 11] on icon at bounding box center [22, 15] width 6 height 13
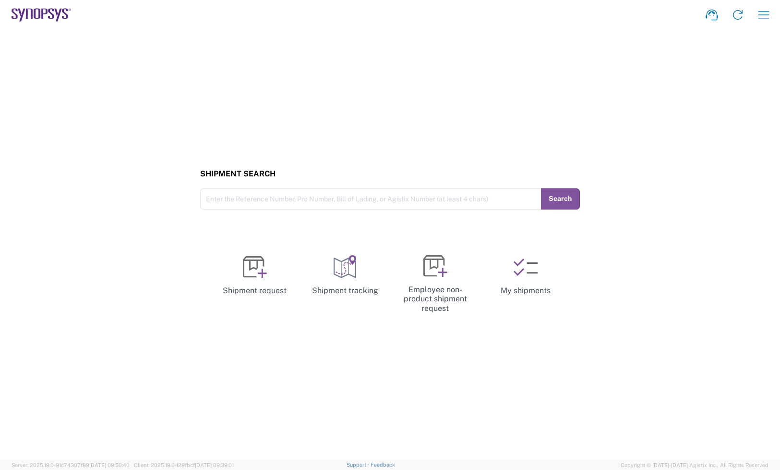
click at [42, 17] on icon at bounding box center [44, 14] width 6 height 10
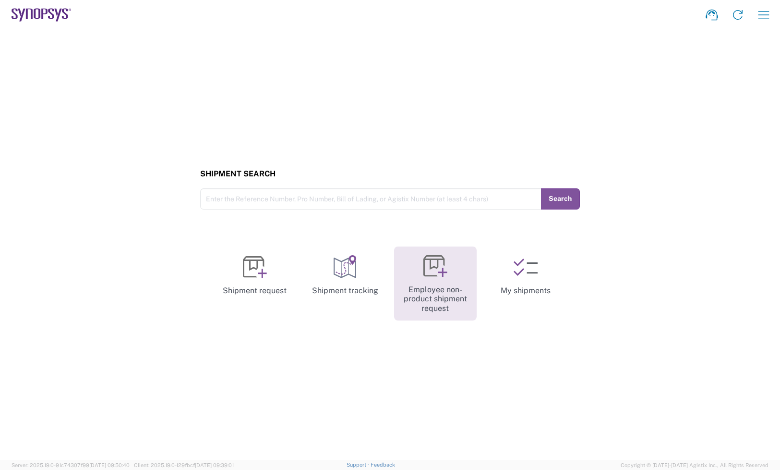
click at [451, 281] on link "Employee non-product shipment request" at bounding box center [435, 283] width 83 height 74
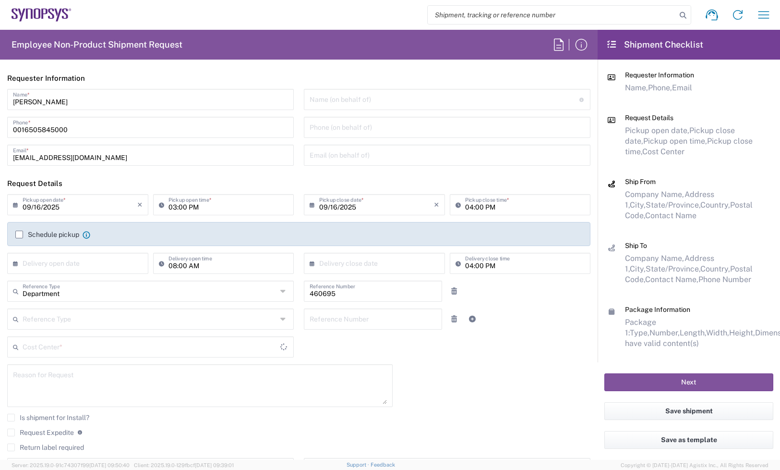
type input "[US_STATE]"
type input "US01, SDG, M, HAPSOp 460695"
click at [61, 209] on input "09/16/2025" at bounding box center [80, 203] width 115 height 17
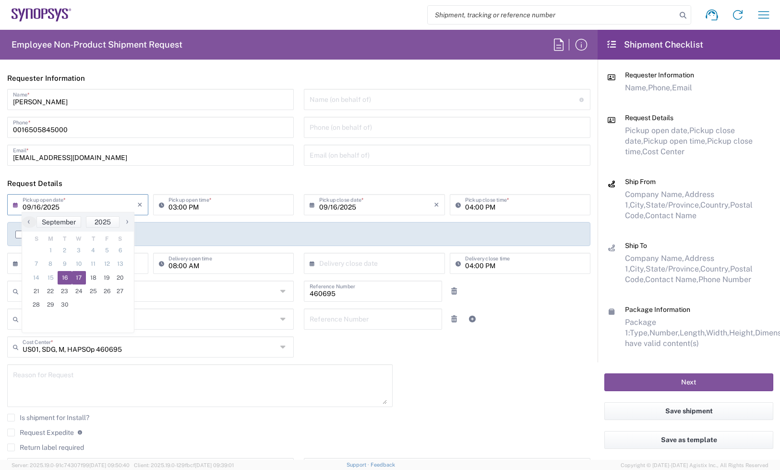
click at [82, 279] on span "17" at bounding box center [79, 277] width 14 height 13
type input "09/17/2025"
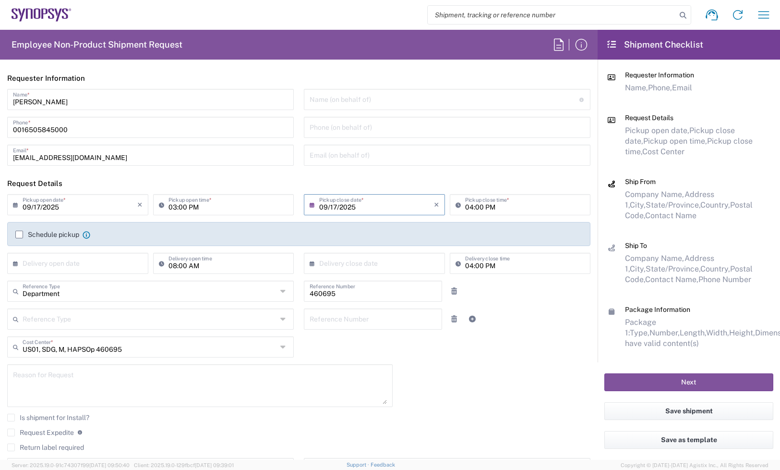
click at [8, 430] on label "Request Expedite" at bounding box center [40, 432] width 67 height 8
click at [11, 432] on input "Request Expedite" at bounding box center [11, 432] width 0 height 0
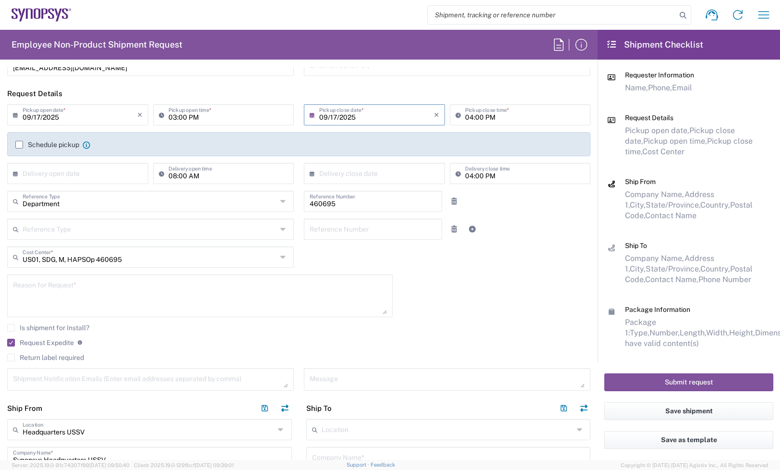
scroll to position [300, 0]
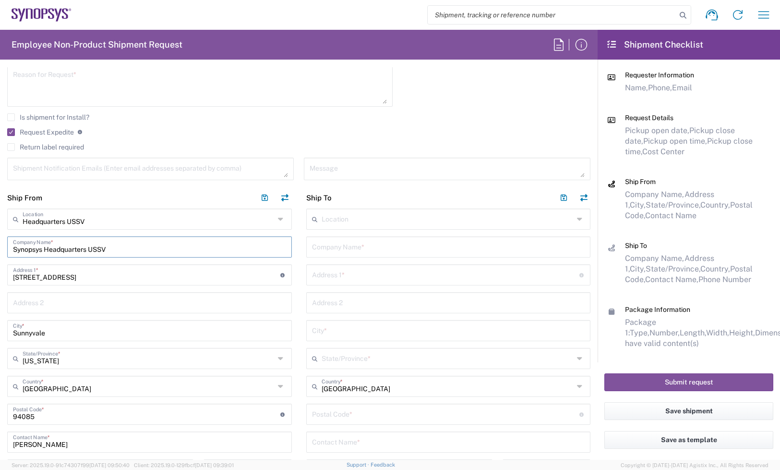
drag, startPoint x: 118, startPoint y: 245, endPoint x: -123, endPoint y: 246, distance: 241.1
click at [0, 246] on html "Shipment request Shipment tracking Employee non-product shipment request My shi…" at bounding box center [390, 235] width 780 height 470
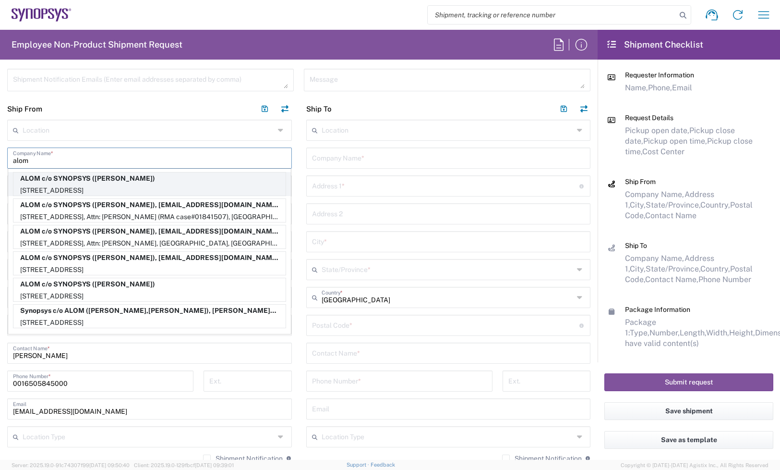
scroll to position [420, 0]
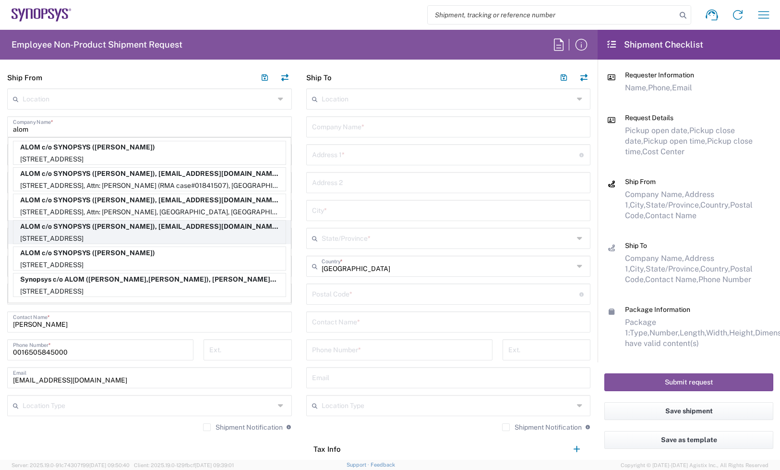
click at [116, 229] on p "ALOM c/o SYNOPSYS ([PERSON_NAME]), [EMAIL_ADDRESS][DOMAIN_NAME]" at bounding box center [149, 226] width 272 height 12
type input "ALOM c/o SYNOPSYS"
type input "[STREET_ADDRESS]"
type input "Fremont"
type input "94539"
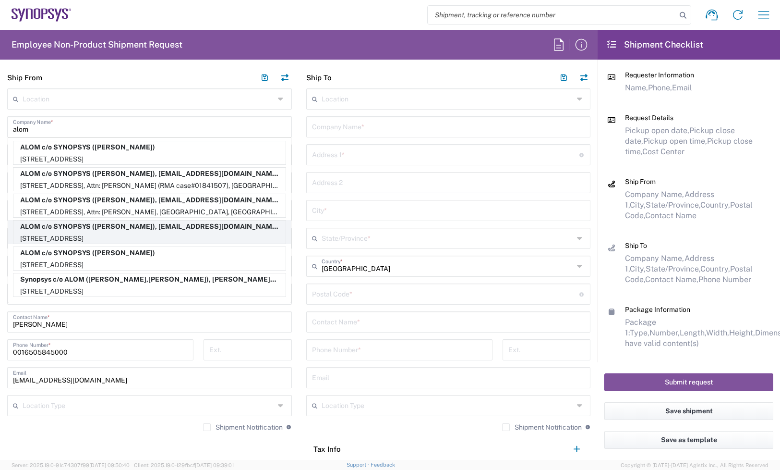
type input "[PERSON_NAME]"
type input "4086498039"
type input "[EMAIL_ADDRESS][DOMAIN_NAME]"
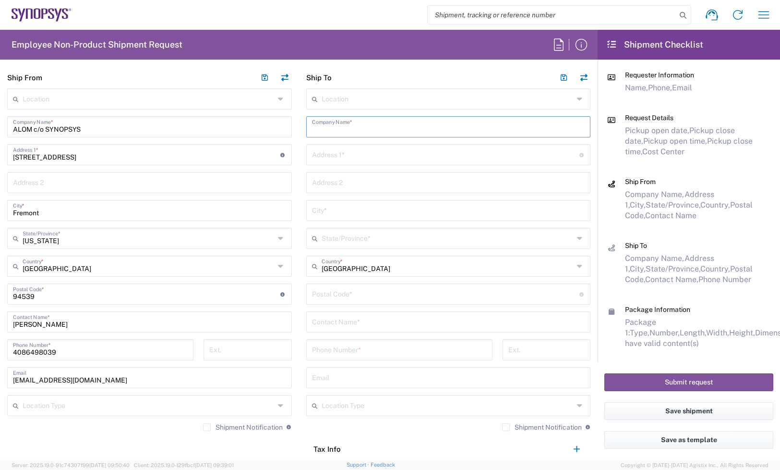
click at [371, 119] on input "text" at bounding box center [448, 126] width 273 height 17
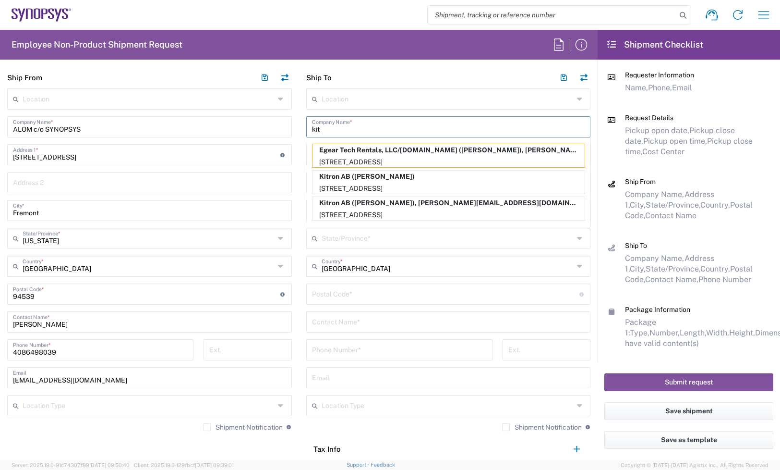
type input "Kitron AB"
type input "MOBELVAGEN 5"
type input "JONKOPING"
type input "55652"
type input "0362902165"
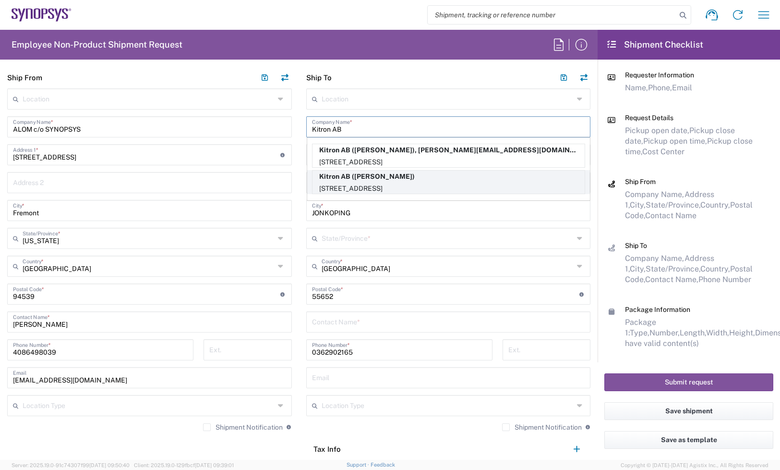
click at [376, 174] on p "Kitron AB ([PERSON_NAME])" at bounding box center [449, 177] width 272 height 12
type input "Mobelvagen 5"
type input "Jonkoping"
type input "[GEOGRAPHIC_DATA]"
type input "[PERSON_NAME]"
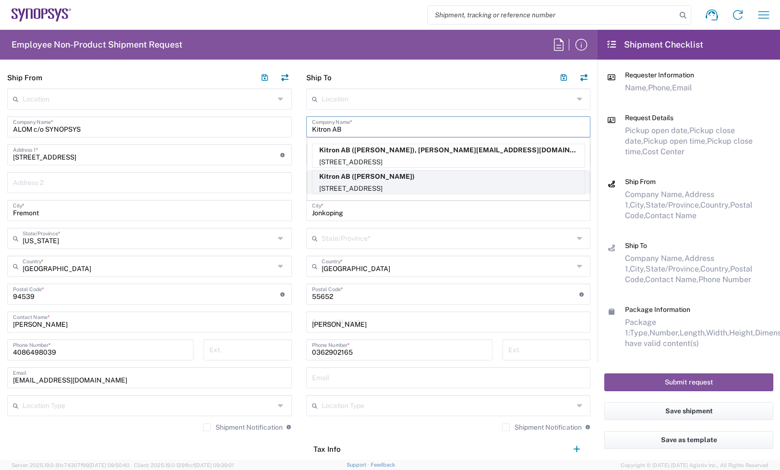
type input "[PHONE_NUMBER]"
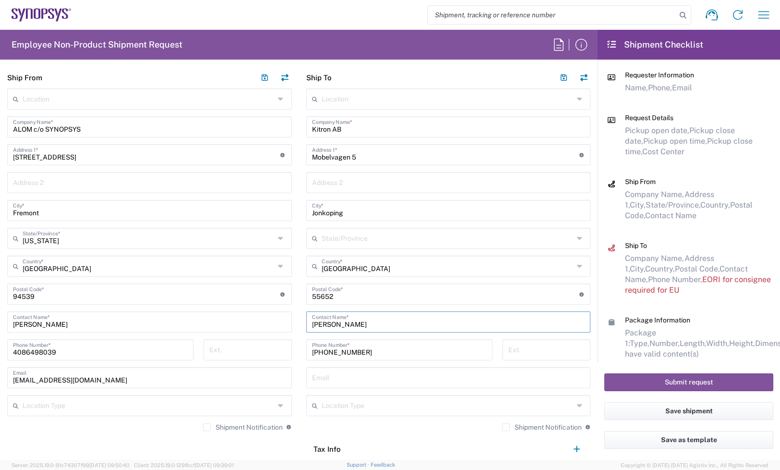
drag, startPoint x: 371, startPoint y: 325, endPoint x: 181, endPoint y: 301, distance: 191.8
click at [176, 304] on div "Ship From Location [GEOGRAPHIC_DATA] DE04 Agrate Brianza IT01 [GEOGRAPHIC_DATA]…" at bounding box center [299, 281] width 598 height 429
paste input "Edita Plavskyte"
type input "Edita Plavskyte"
click at [400, 381] on input "text" at bounding box center [448, 376] width 273 height 17
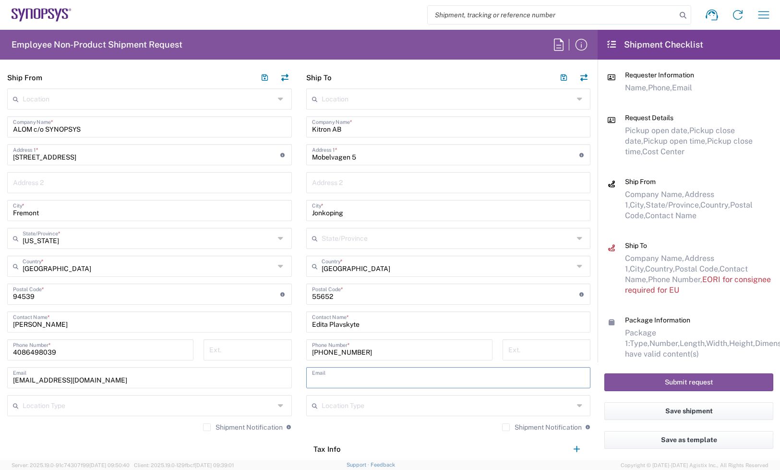
paste input "[EMAIL_ADDRESS][DOMAIN_NAME]"
type input "[EMAIL_ADDRESS][DOMAIN_NAME]"
click at [503, 428] on label "Shipment Notification" at bounding box center [542, 427] width 80 height 8
click at [506, 427] on input "Shipment Notification" at bounding box center [506, 427] width 0 height 0
click at [214, 426] on label "Shipment Notification" at bounding box center [243, 427] width 80 height 8
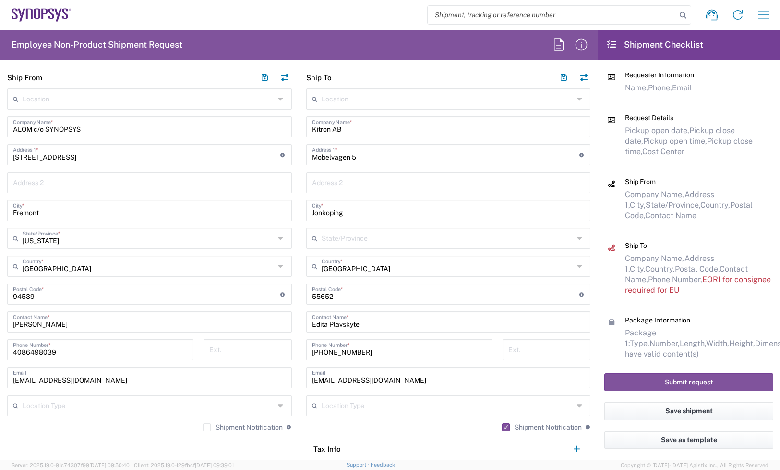
click at [207, 427] on input "Shipment Notification" at bounding box center [207, 427] width 0 height 0
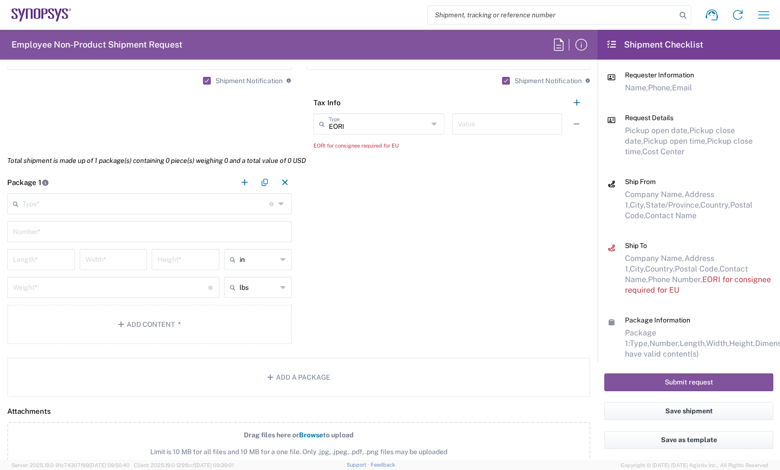
scroll to position [780, 0]
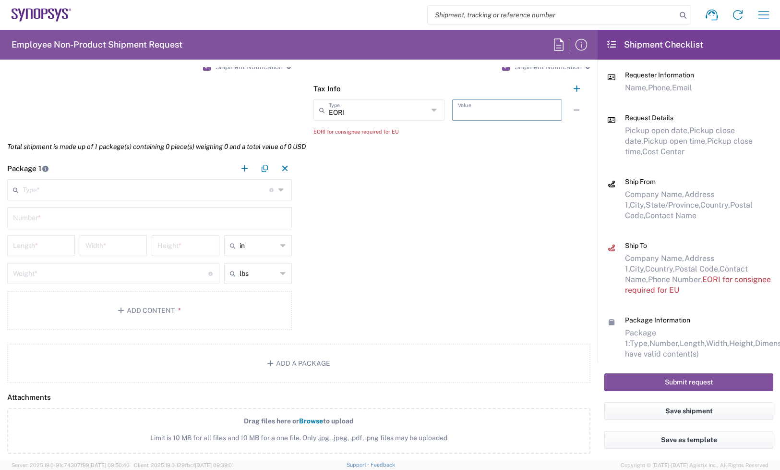
click at [459, 113] on input "text" at bounding box center [507, 109] width 98 height 17
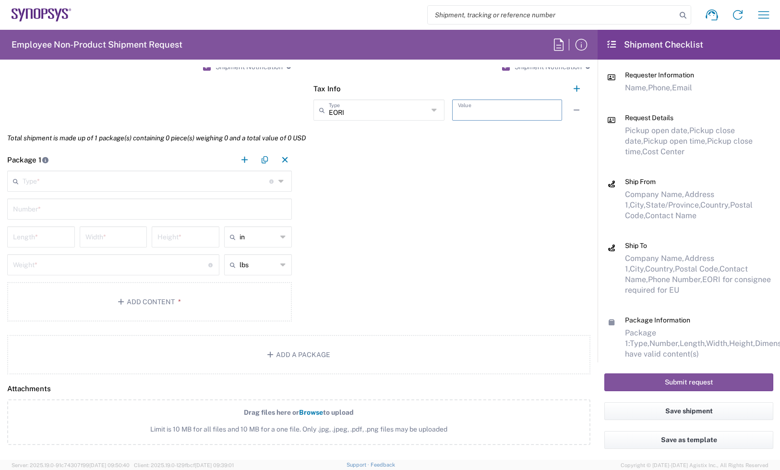
click at [337, 173] on div "Package 1 Type * Material used to package goods Bale(s) Basket(s) Bolt(s) Bottl…" at bounding box center [299, 237] width 598 height 176
click at [158, 180] on input "text" at bounding box center [146, 180] width 247 height 17
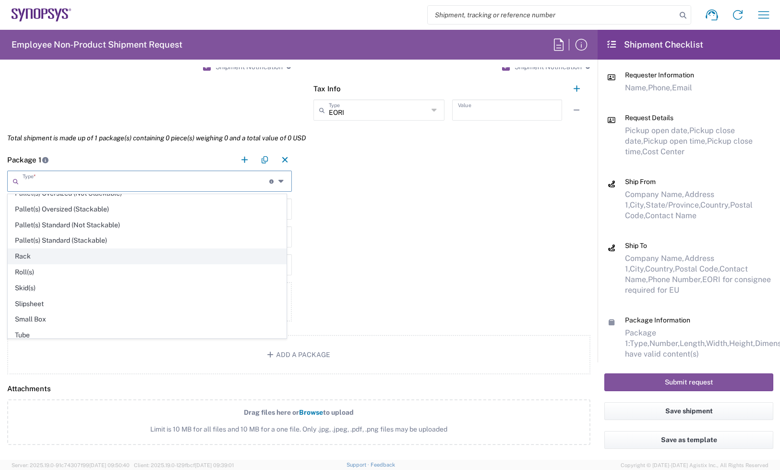
scroll to position [463, 0]
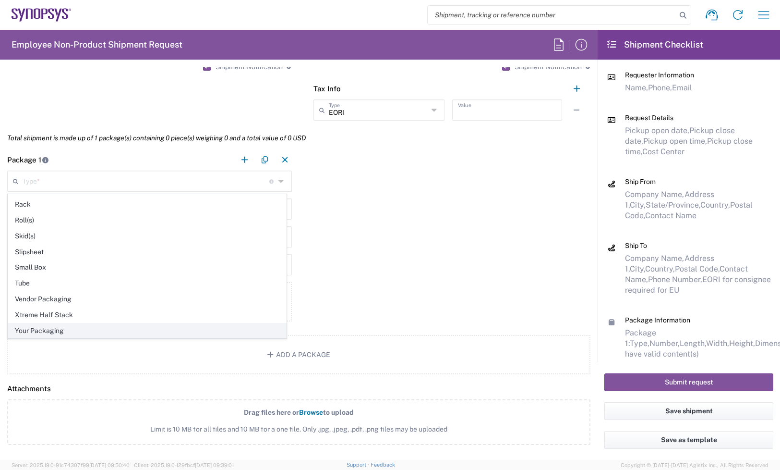
click at [53, 329] on span "Your Packaging" at bounding box center [147, 330] width 278 height 15
type input "Your Packaging"
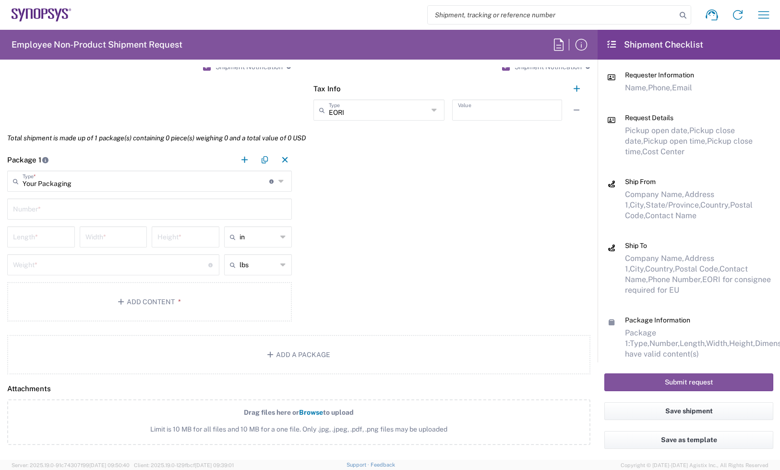
click at [48, 197] on main "Your Packaging Type * Material used to package goods Bale(s) Basket(s) Bolt(s) …" at bounding box center [149, 248] width 299 height 154
click at [43, 209] on input "text" at bounding box center [149, 208] width 273 height 17
click at [49, 234] on div "Length *" at bounding box center [41, 236] width 68 height 21
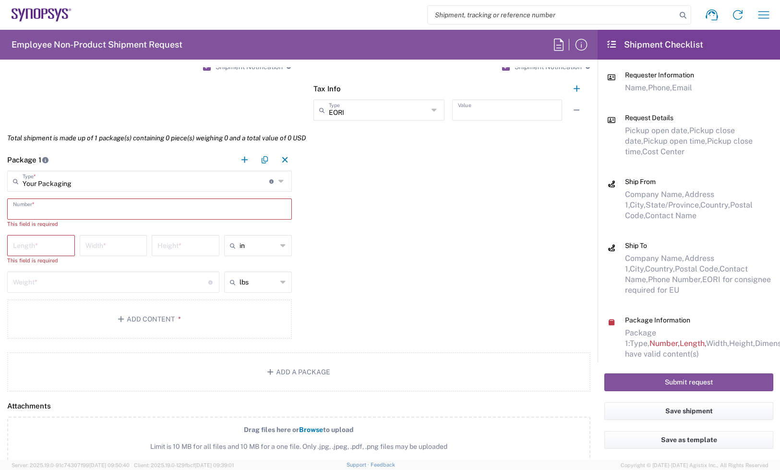
click at [32, 215] on input "text" at bounding box center [149, 208] width 273 height 17
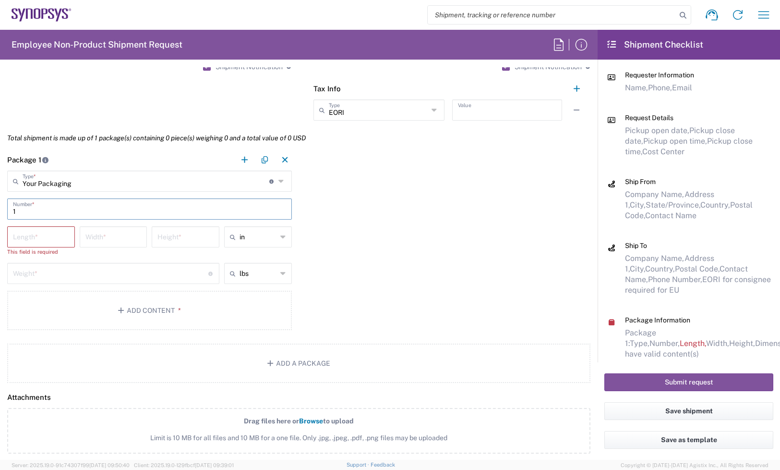
type input "1"
click at [32, 239] on input "number" at bounding box center [41, 236] width 56 height 17
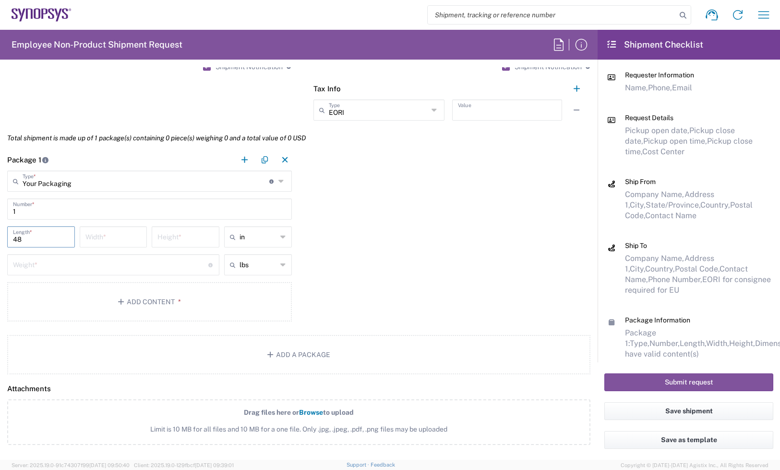
type input "48"
type input "40"
type input "24"
click at [40, 270] on input "number" at bounding box center [110, 264] width 195 height 17
type input "in"
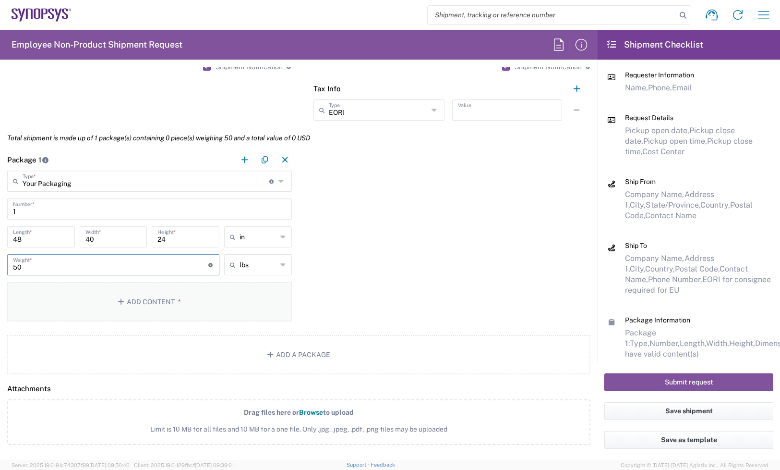
type input "50"
click at [212, 290] on button "Add Content *" at bounding box center [149, 301] width 285 height 39
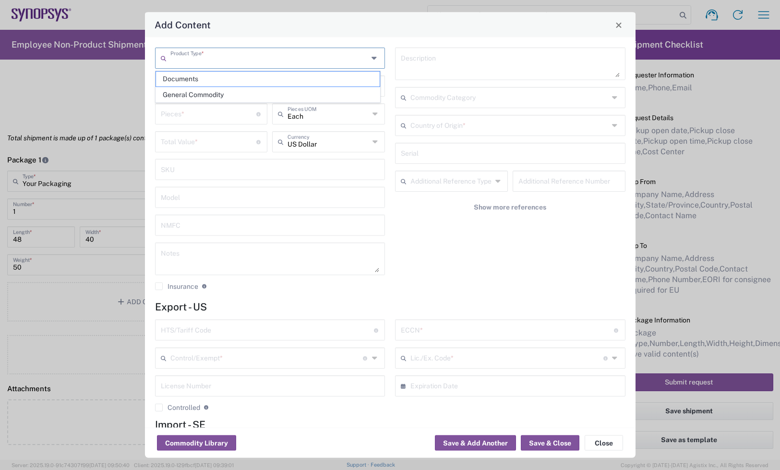
click at [206, 54] on input "text" at bounding box center [270, 57] width 198 height 17
click at [214, 92] on span "General Commodity" at bounding box center [268, 94] width 224 height 15
type input "General Commodity"
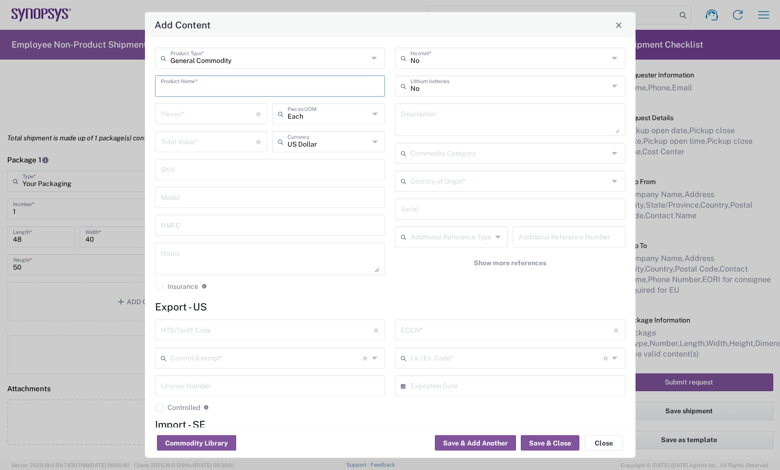
click at [210, 85] on input "text" at bounding box center [270, 85] width 219 height 17
type input "h"
type input "HW1038-000"
click at [423, 116] on textarea at bounding box center [510, 119] width 219 height 27
paste textarea "HAPS PSU Cable HW"
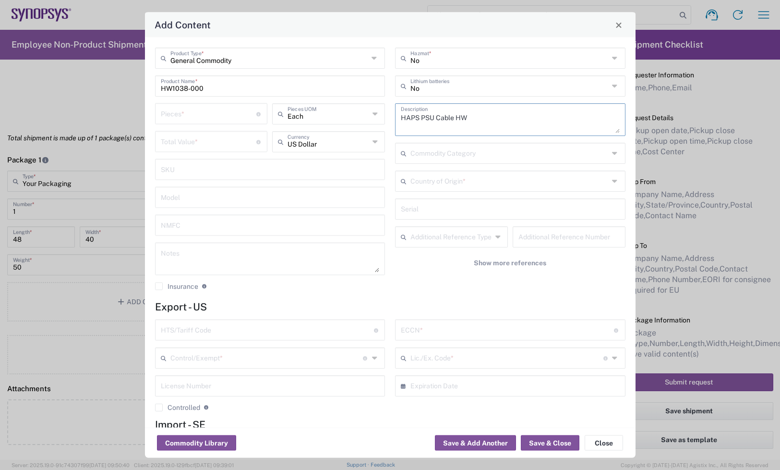
type textarea "HAPS PSU Cable HW"
drag, startPoint x: 219, startPoint y: 87, endPoint x: 89, endPoint y: 88, distance: 129.7
click at [89, 88] on div "Add Content General Commodity Product Type * HW1038-000 Product Name * Pieces *…" at bounding box center [390, 235] width 780 height 470
click at [306, 264] on textarea at bounding box center [270, 258] width 219 height 27
paste textarea "45.45"
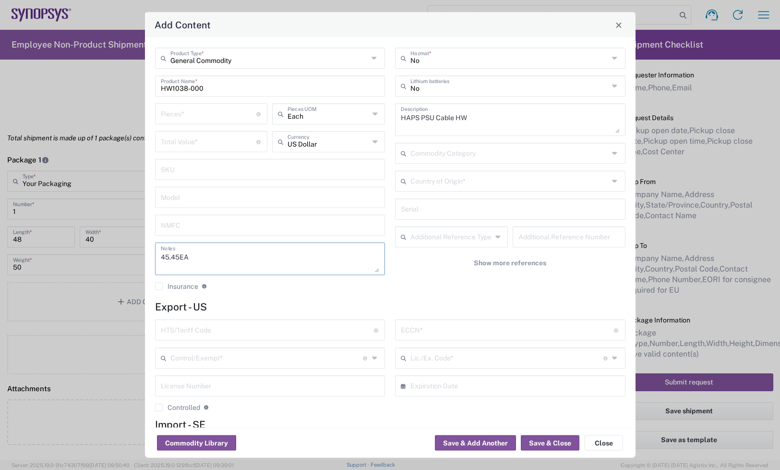
type textarea "45.45EA"
click at [209, 111] on input "number" at bounding box center [209, 113] width 96 height 17
type input "1"
click at [183, 146] on input "number" at bounding box center [209, 141] width 96 height 17
paste input "45.45"
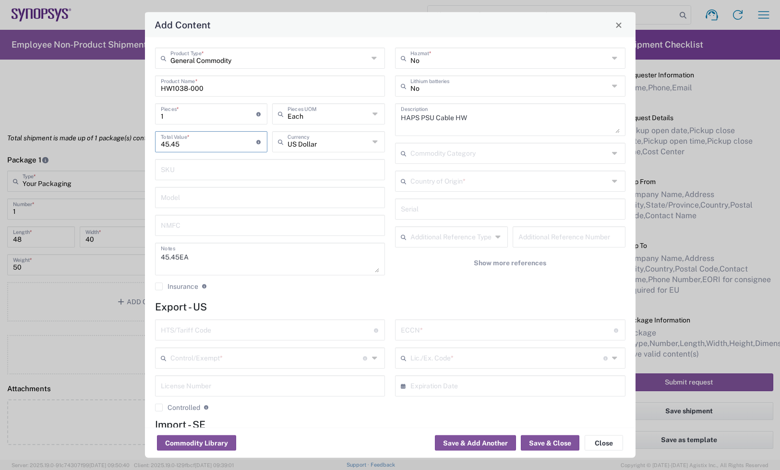
type input "45.45"
drag, startPoint x: 198, startPoint y: 116, endPoint x: 135, endPoint y: 130, distance: 64.4
click at [137, 130] on div "Add Content General Commodity Product Type * HW1038-000 Product Name * 1 Pieces…" at bounding box center [390, 235] width 780 height 470
type input "5"
type input "227.25"
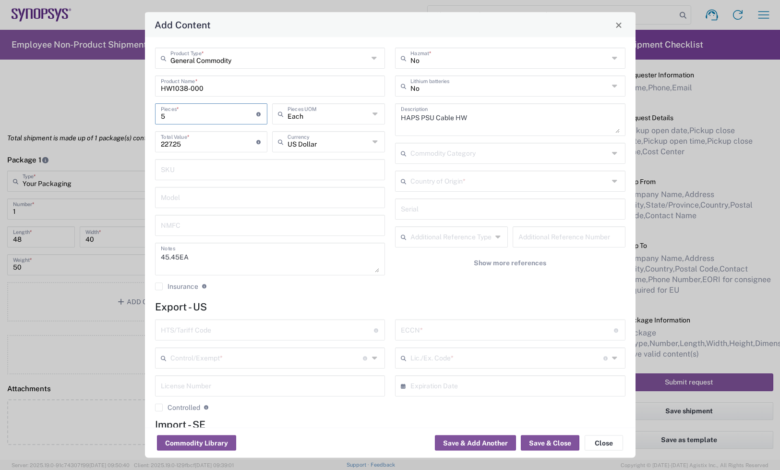
type input "5"
click at [203, 334] on input "text" at bounding box center [267, 329] width 213 height 17
type input "8544.42.000"
click at [411, 327] on input "text" at bounding box center [507, 329] width 213 height 17
type input "EAR99"
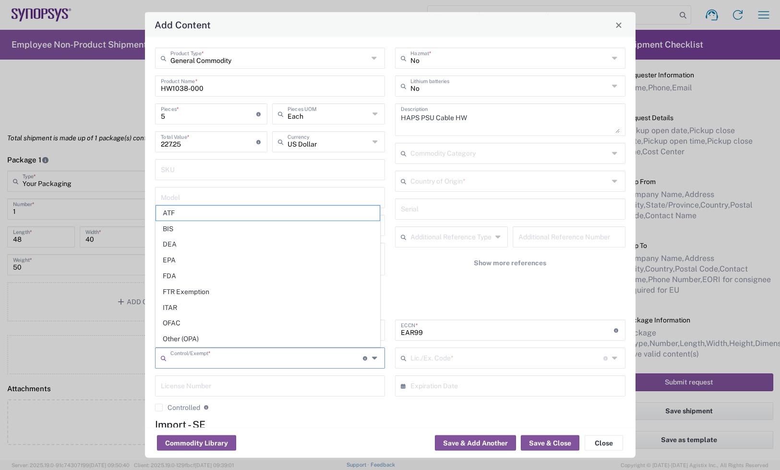
click at [318, 362] on input "text" at bounding box center [267, 357] width 193 height 17
click at [209, 222] on span "BIS" at bounding box center [268, 228] width 224 height 15
type input "BIS"
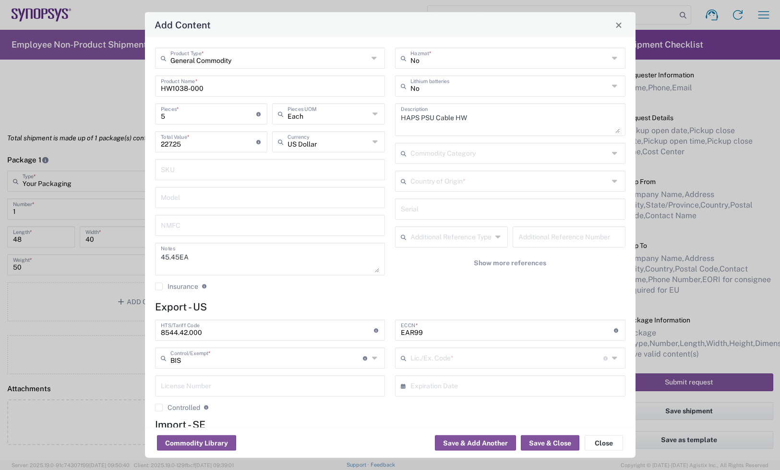
click at [471, 353] on input "text" at bounding box center [507, 357] width 193 height 17
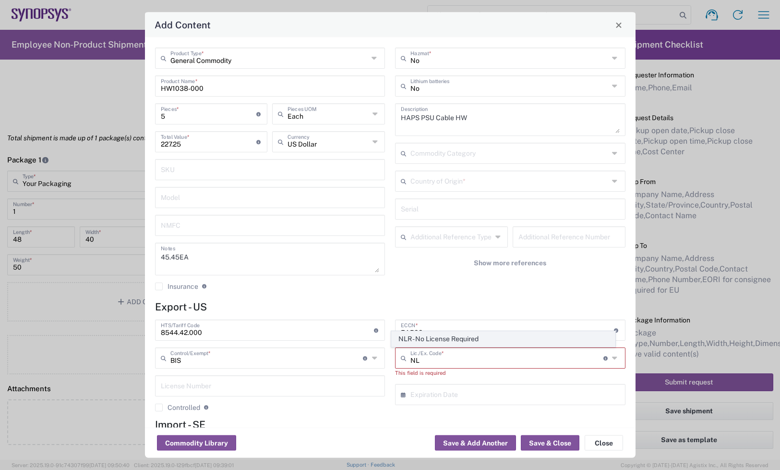
click at [447, 332] on span "NLR - No License Required" at bounding box center [504, 338] width 224 height 15
type input "NLR - No License Required"
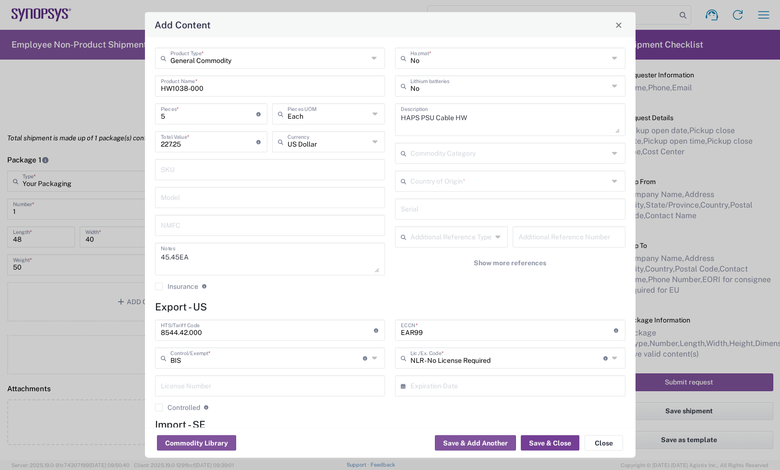
click at [538, 441] on button "Save & Close" at bounding box center [550, 442] width 59 height 15
click at [457, 183] on input "text" at bounding box center [510, 180] width 198 height 17
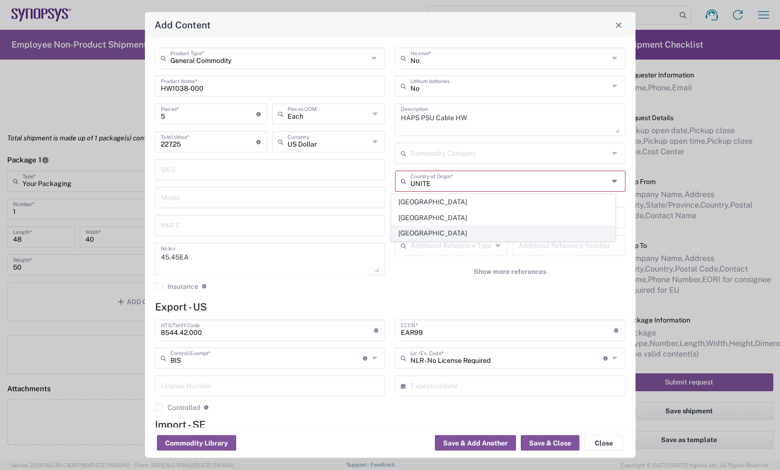
click at [436, 231] on span "[GEOGRAPHIC_DATA]" at bounding box center [504, 233] width 224 height 15
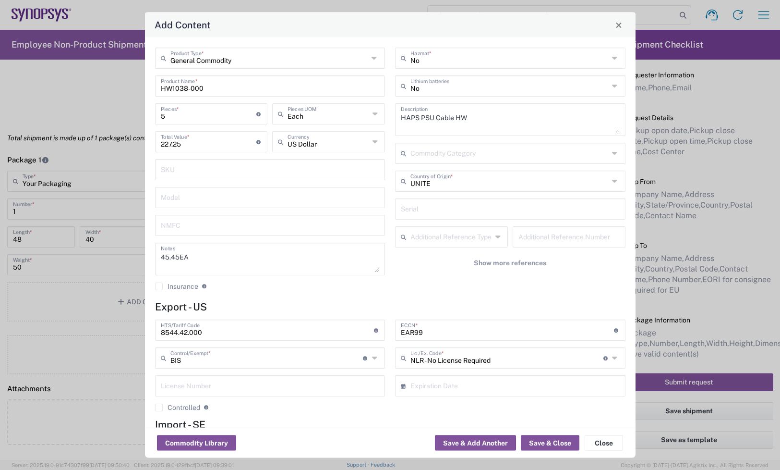
type input "[GEOGRAPHIC_DATA]"
click at [558, 438] on button "Save & Close" at bounding box center [550, 442] width 59 height 15
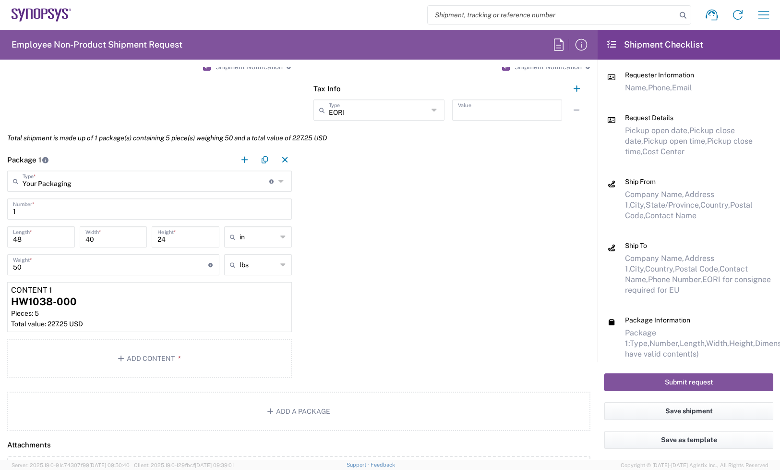
drag, startPoint x: 423, startPoint y: 164, endPoint x: 438, endPoint y: 149, distance: 20.7
click at [426, 162] on div "Package 1 Your Packaging Type * Material used to package goods Bale(s) Basket(s…" at bounding box center [299, 265] width 598 height 232
click at [476, 107] on input "text" at bounding box center [507, 109] width 98 height 17
paste input "SE556308280801"
type input "SE556308280801"
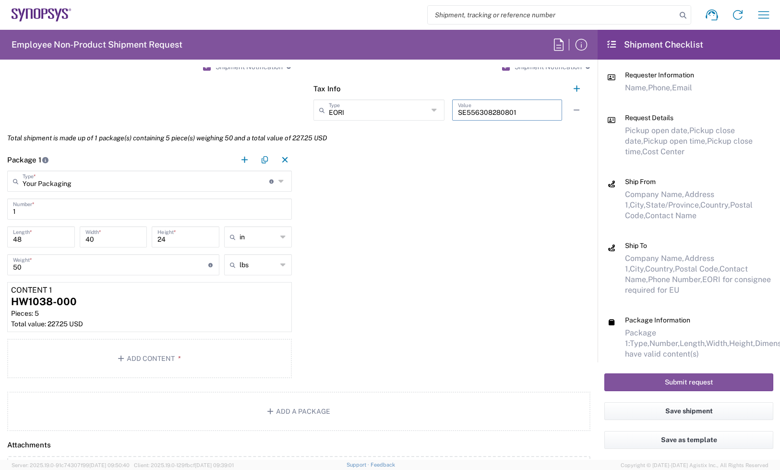
click at [477, 183] on div "Package 1 Your Packaging Type * Material used to package goods Bale(s) Basket(s…" at bounding box center [299, 265] width 598 height 232
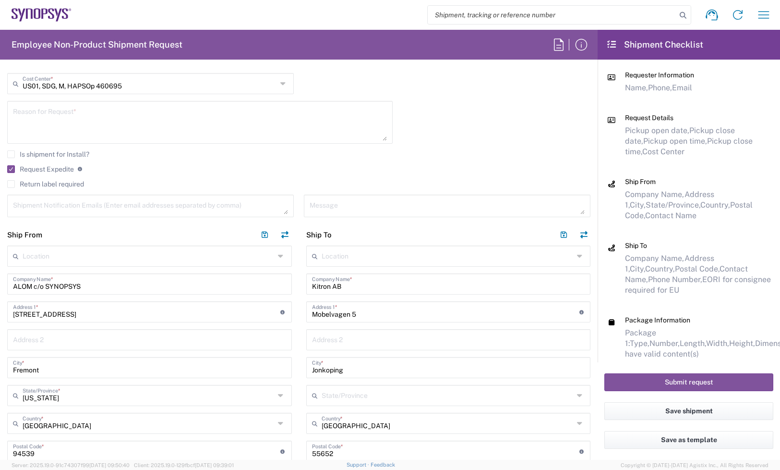
scroll to position [240, 0]
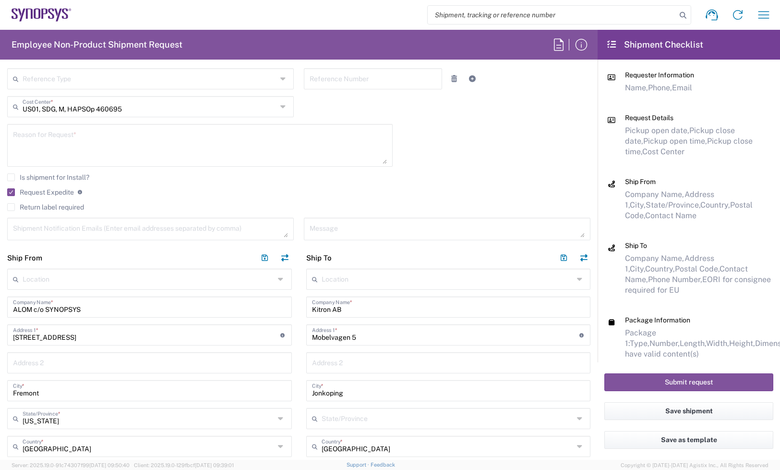
click at [89, 227] on textarea at bounding box center [150, 228] width 275 height 17
paste textarea "[PERSON_NAME] <[PERSON_NAME][EMAIL_ADDRESS][DOMAIN_NAME]>"
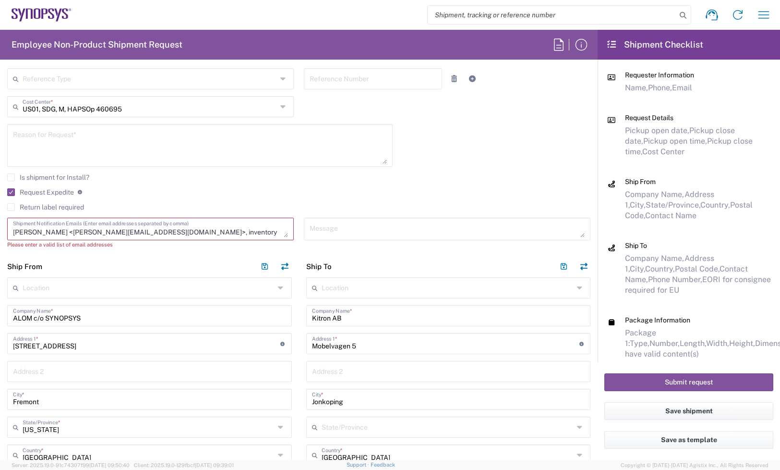
click at [185, 232] on textarea "[PERSON_NAME] <[PERSON_NAME][EMAIL_ADDRESS][DOMAIN_NAME]>, inventory" at bounding box center [150, 228] width 275 height 17
click at [167, 239] on div "[PERSON_NAME] <[PERSON_NAME][EMAIL_ADDRESS][DOMAIN_NAME]>, inventory Shipment N…" at bounding box center [150, 229] width 287 height 23
click at [167, 233] on textarea "[PERSON_NAME] <[PERSON_NAME][EMAIL_ADDRESS][DOMAIN_NAME]>, inventory" at bounding box center [150, 228] width 275 height 17
paste textarea "-team <[EMAIL_ADDRESS][DOMAIN_NAME]>"
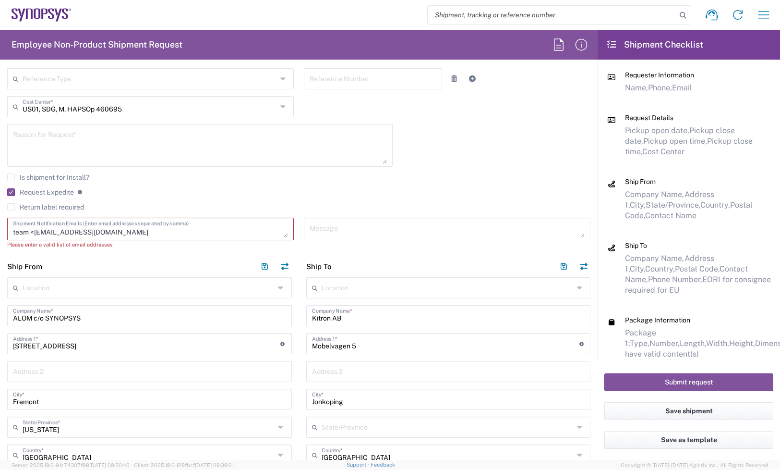
scroll to position [0, 0]
drag, startPoint x: 199, startPoint y: 229, endPoint x: 142, endPoint y: 224, distance: 57.4
click at [142, 224] on textarea "[PERSON_NAME] <[PERSON_NAME][EMAIL_ADDRESS][DOMAIN_NAME]>, inventory-team <[EMA…" at bounding box center [150, 228] width 275 height 17
drag, startPoint x: 64, startPoint y: 231, endPoint x: -37, endPoint y: 217, distance: 101.8
click at [0, 217] on html "Shipment request Shipment tracking Employee non-product shipment request My shi…" at bounding box center [390, 235] width 780 height 470
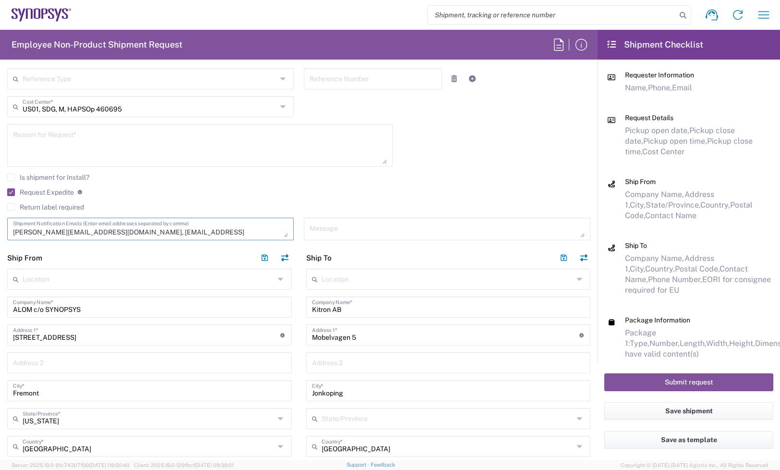
type textarea "[PERSON_NAME][EMAIL_ADDRESS][DOMAIN_NAME], [EMAIL_ADDRESS][DOMAIN_NAME]"
click at [132, 140] on textarea at bounding box center [200, 145] width 374 height 37
paste textarea "Kitron PO# 2397601"
type textarea "Kitron PO# 2397601"
click at [337, 227] on textarea at bounding box center [447, 228] width 275 height 17
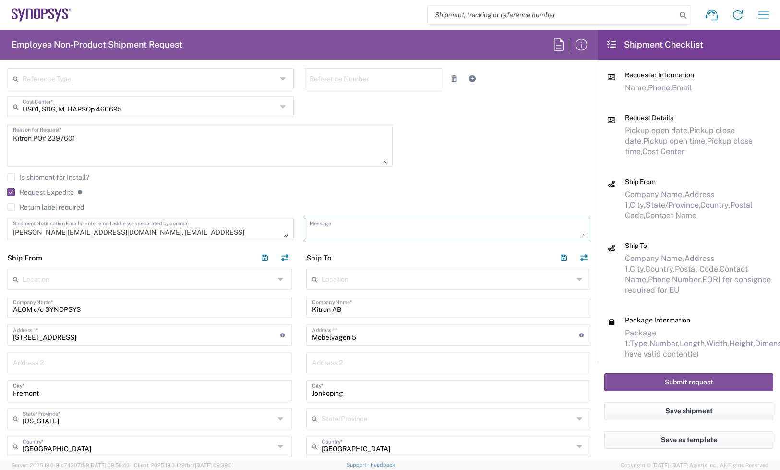
paste textarea "Kitron PO# 2397601"
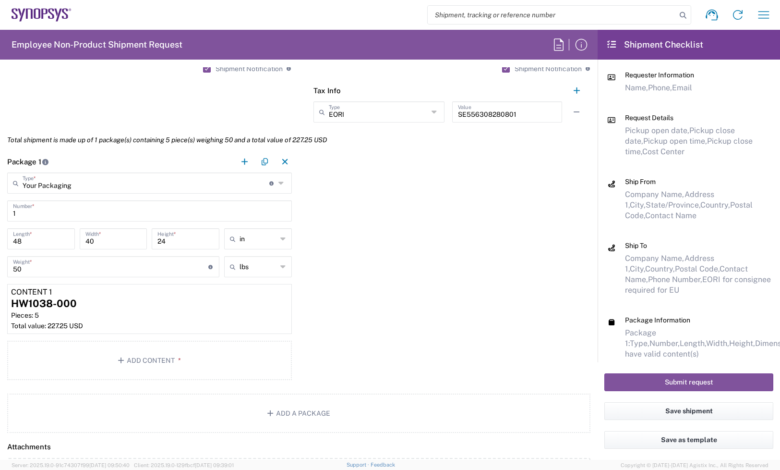
scroll to position [780, 0]
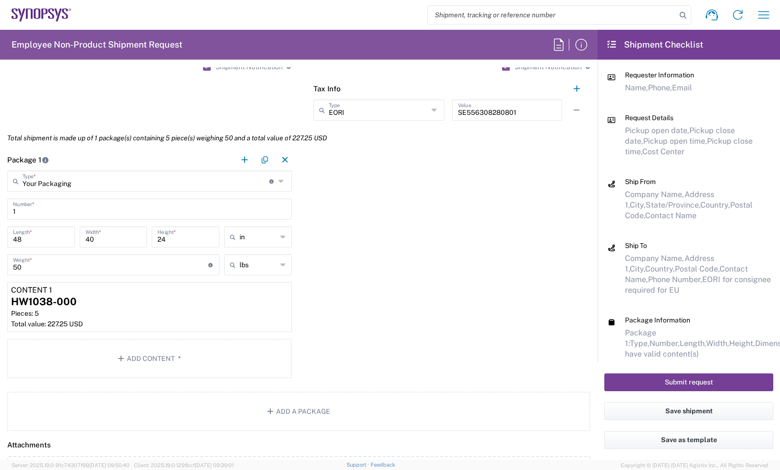
type textarea "Kitron PO# 2397601"
click at [647, 382] on button "Submit request" at bounding box center [689, 382] width 169 height 18
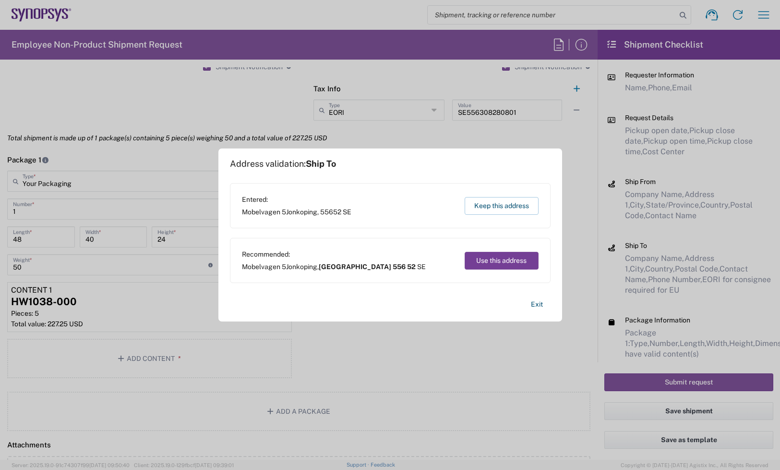
click at [496, 262] on button "Use this address" at bounding box center [502, 261] width 74 height 18
type input "[GEOGRAPHIC_DATA]"
type input "556 52"
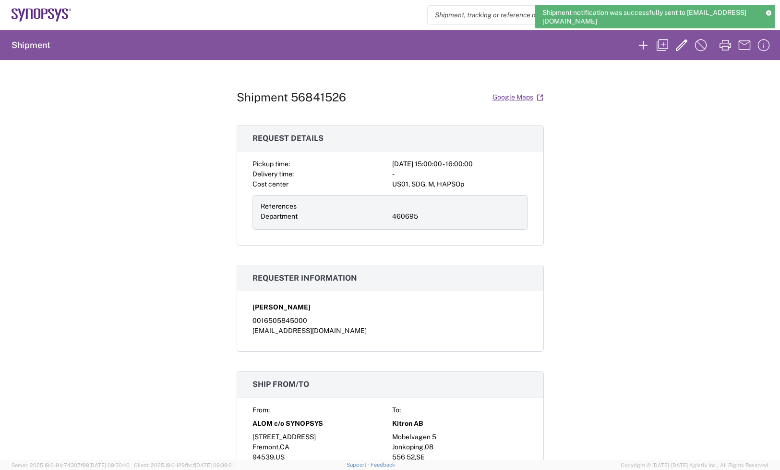
click at [301, 93] on h1 "Shipment 56841526" at bounding box center [292, 97] width 110 height 14
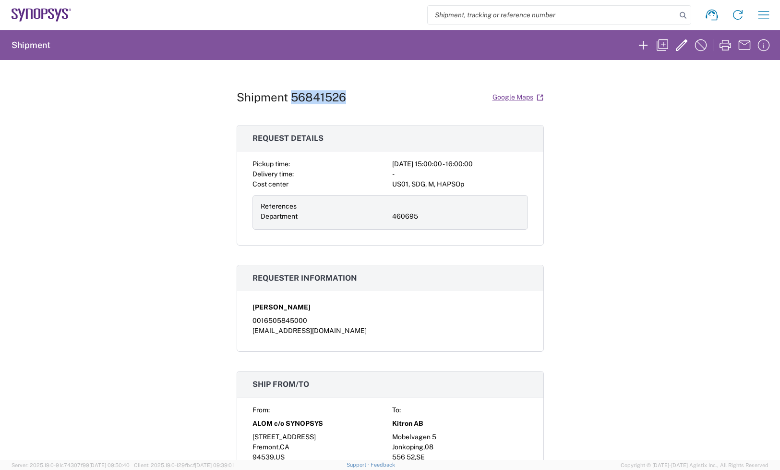
click at [301, 93] on h1 "Shipment 56841526" at bounding box center [292, 97] width 110 height 14
copy h1 "56841526"
click at [307, 102] on h1 "Shipment 56841526" at bounding box center [292, 97] width 110 height 14
click at [381, 82] on div "Shipment 56841526 Google Maps Request details Pickup time: [DATE] 15:00:00 - 16…" at bounding box center [390, 260] width 307 height 400
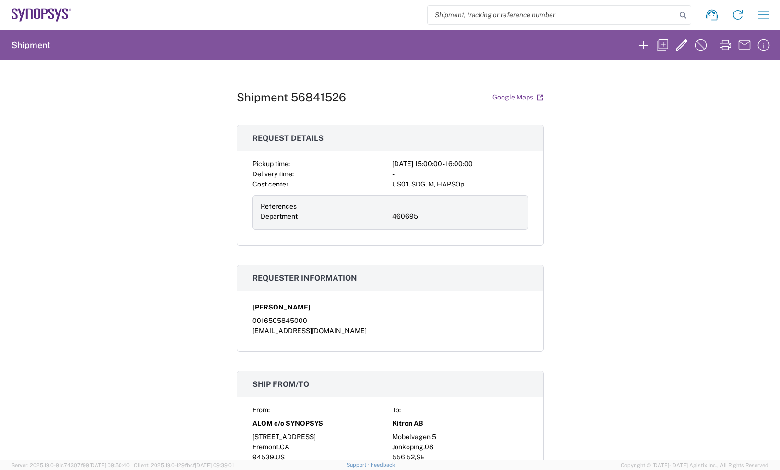
click at [562, 150] on div "Shipment 56841526 Google Maps Request details Pickup time: [DATE] 15:00:00 - 16…" at bounding box center [390, 260] width 780 height 400
click at [664, 44] on icon "button" at bounding box center [663, 45] width 12 height 12
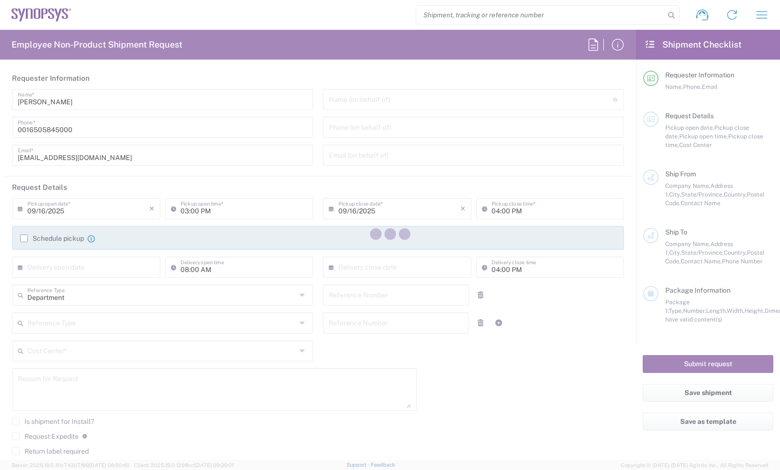
type input "09/17/2025"
type input "460695"
type textarea "Kitron PO# 2397601"
type textarea "[EMAIL_ADDRESS][DOMAIN_NAME], [PERSON_NAME][EMAIL_ADDRESS][DOMAIN_NAME], [PERSO…"
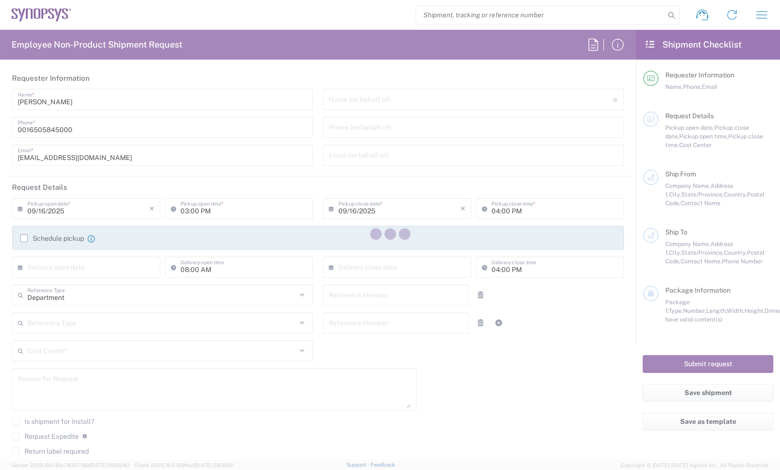
type textarea "Kitron PO# 2397601"
type input "ALOM c/o SYNOPSYS"
type input "[STREET_ADDRESS]"
type input "Fremont"
type input "[US_STATE]"
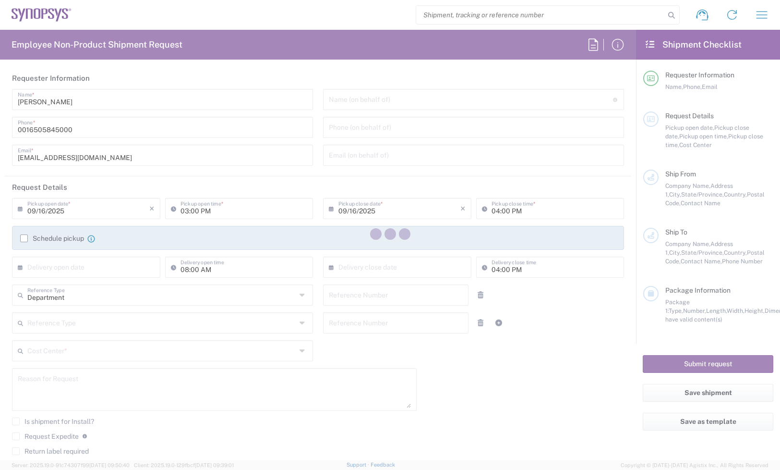
type input "94539"
type input "[PERSON_NAME]"
type input "4086498039"
type input "[EMAIL_ADDRESS][DOMAIN_NAME]"
type input "Kitron AB"
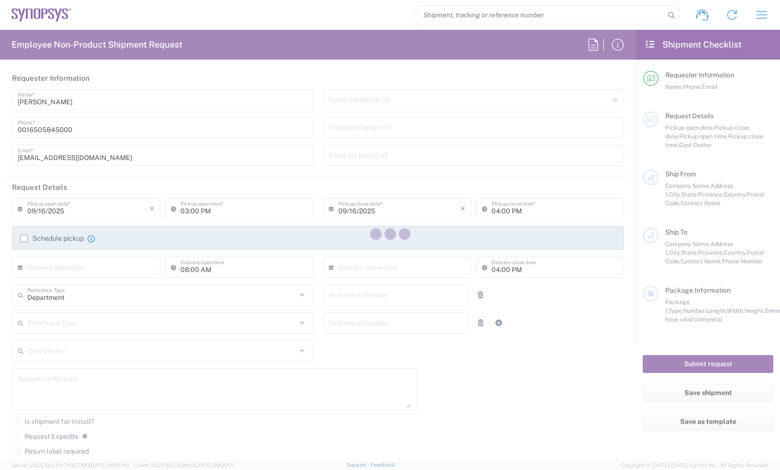
type input "Mobelvagen 5"
type input "Jonkoping"
type input "[GEOGRAPHIC_DATA]"
type input "556 52"
type input "Edita Plavskyte"
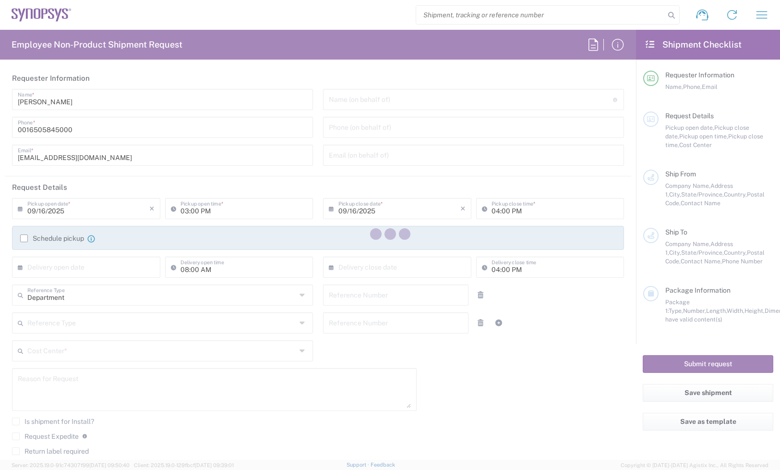
type input "[PHONE_NUMBER]"
type input "[EMAIL_ADDRESS][DOMAIN_NAME]"
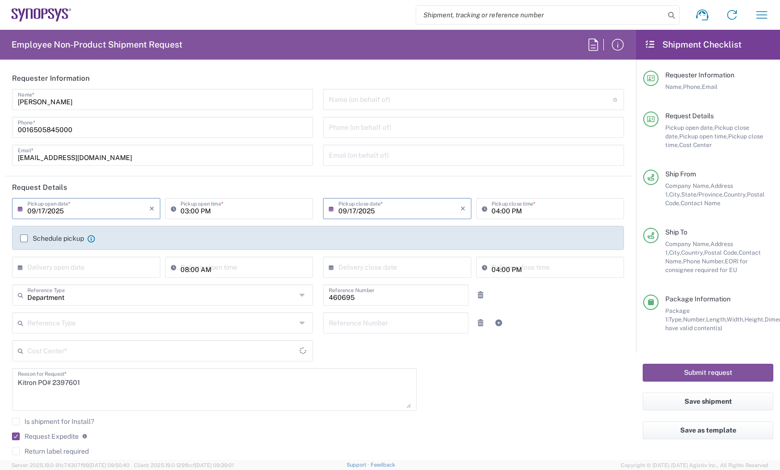
type input "US01, SDG, M, HAPSOp 460695"
type input "[GEOGRAPHIC_DATA]"
type input "Your Packaging"
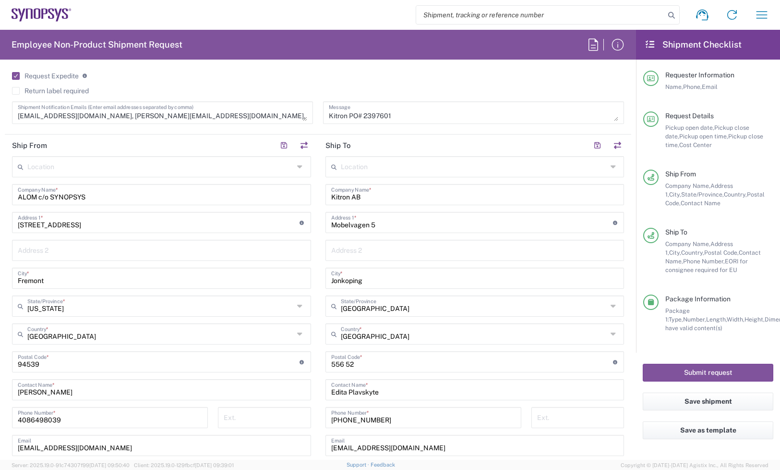
scroll to position [180, 0]
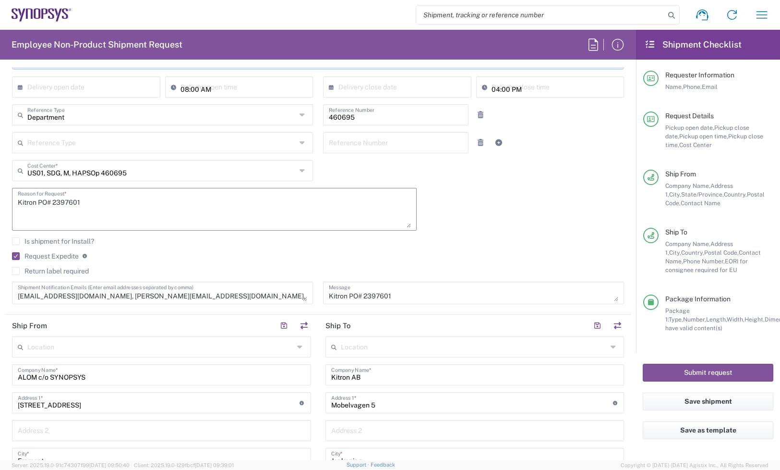
click at [221, 218] on textarea "Kitron PO# 2397601" at bounding box center [214, 209] width 393 height 37
drag, startPoint x: 94, startPoint y: 207, endPoint x: -53, endPoint y: 206, distance: 147.0
click at [0, 206] on html "Shipment request Shipment tracking Employee non-product shipment request My shi…" at bounding box center [390, 235] width 780 height 470
paste textarea "8497"
type textarea "Kitron PO# 2398497"
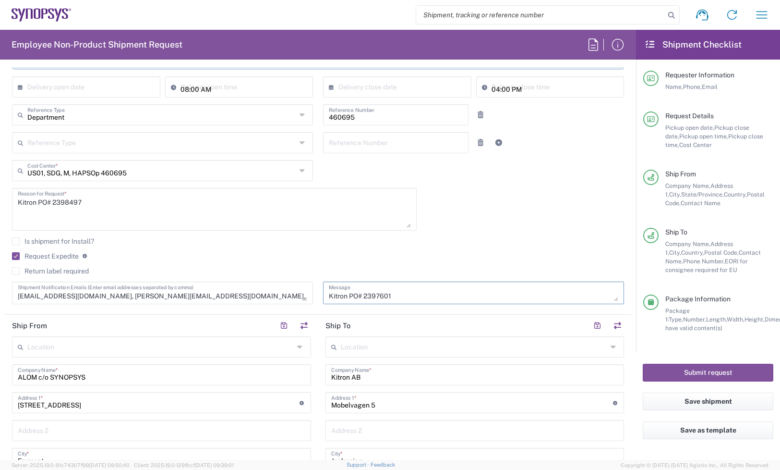
drag, startPoint x: 402, startPoint y: 295, endPoint x: 280, endPoint y: 295, distance: 122.5
click at [280, 295] on div "[DATE] × Pickup open date * Cancel Apply 03:00 PM Pickup open time * [DATE] × P…" at bounding box center [318, 164] width 622 height 293
paste textarea "8497"
type textarea "Kitron PO# 2398497"
click at [298, 255] on agx-checkbox-control "Request Expedite If expedite is checked you will be unable to rate and book thi…" at bounding box center [318, 256] width 612 height 9
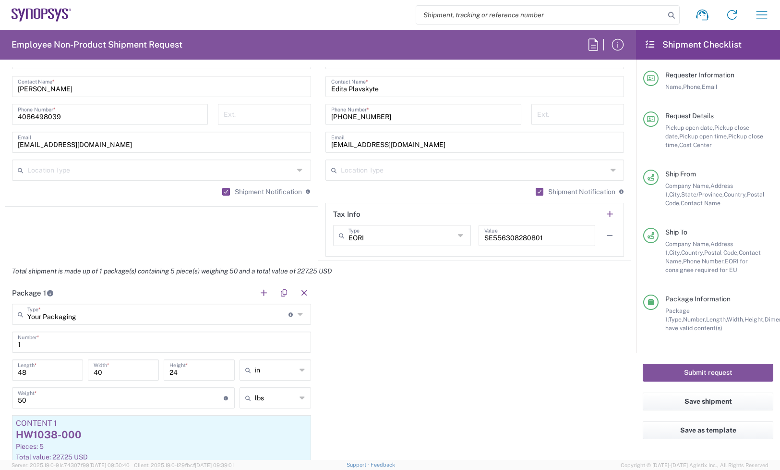
scroll to position [841, 0]
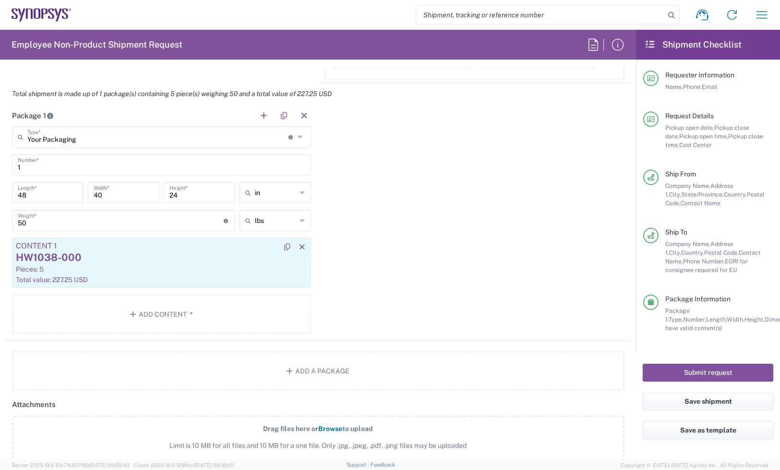
click at [136, 268] on div "Pieces: 5" at bounding box center [162, 269] width 292 height 9
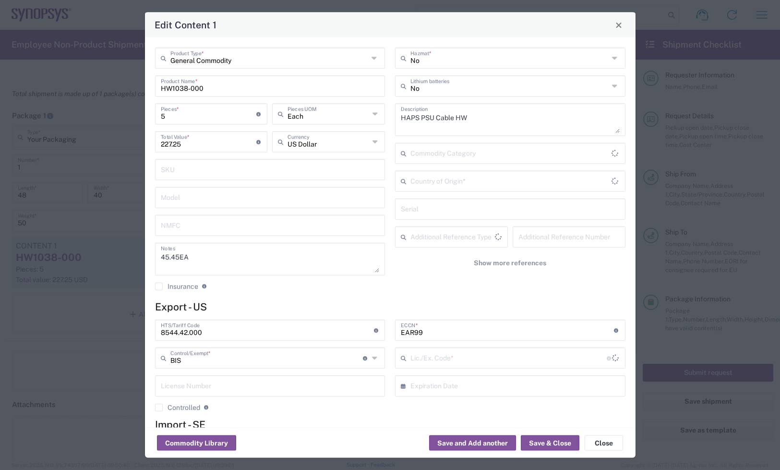
type input "[GEOGRAPHIC_DATA]"
type input "NLR - No License Required"
drag, startPoint x: 182, startPoint y: 119, endPoint x: 104, endPoint y: 123, distance: 77.5
click at [106, 122] on div "Edit Content 1 General Commodity Product Type * HW1038-000 Product Name * 5 Pie…" at bounding box center [390, 235] width 780 height 470
type input "9"
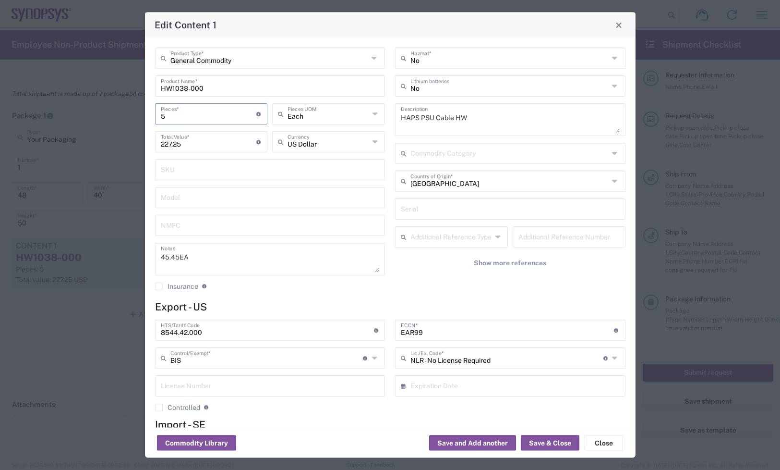
type input "409.05"
type input "9"
click at [541, 440] on button "Save & Close" at bounding box center [550, 442] width 59 height 15
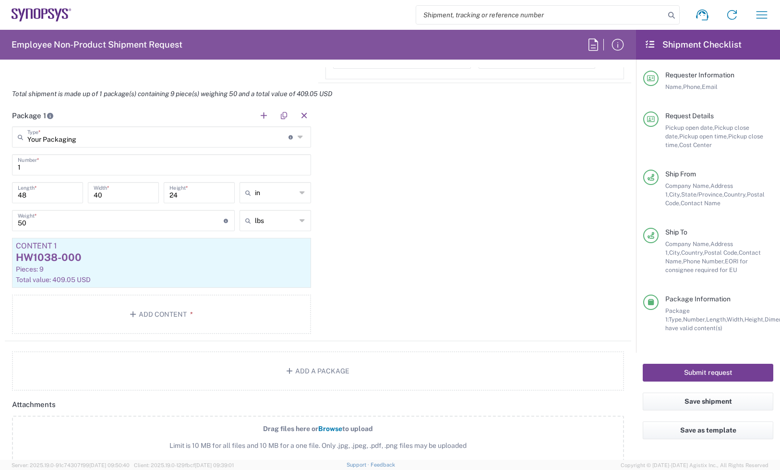
click at [681, 373] on button "Submit request" at bounding box center [708, 373] width 131 height 18
click at [709, 367] on button "Submit request" at bounding box center [708, 373] width 131 height 18
click at [692, 367] on button "Submit request" at bounding box center [708, 373] width 131 height 18
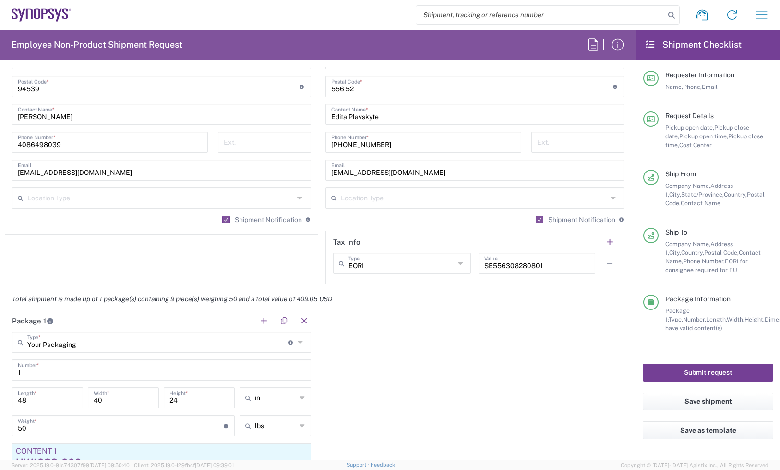
scroll to position [480, 0]
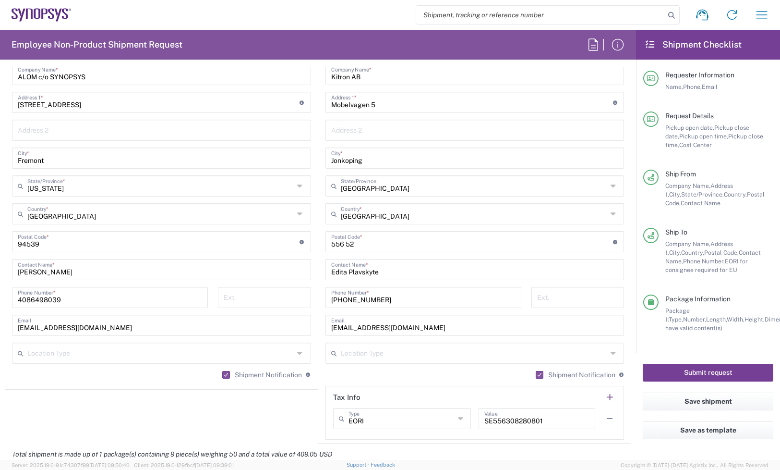
click at [725, 370] on button "Submit request" at bounding box center [708, 373] width 131 height 18
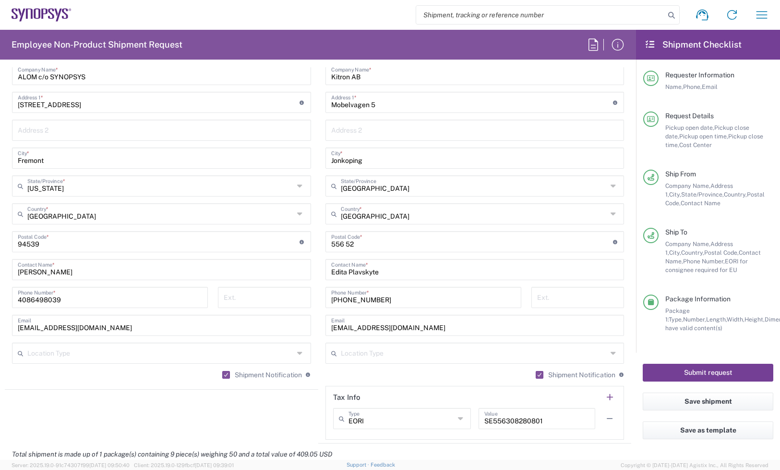
click at [725, 370] on button "Submit request" at bounding box center [708, 373] width 131 height 18
click at [721, 406] on button "Save shipment" at bounding box center [708, 401] width 131 height 18
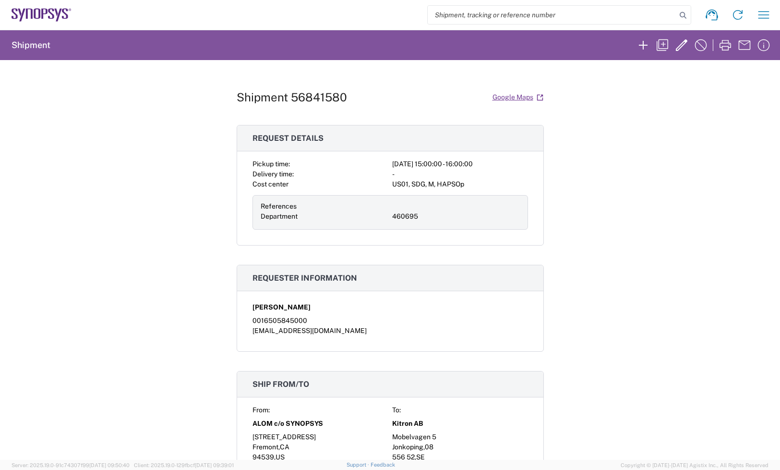
click at [310, 92] on h1 "Shipment 56841580" at bounding box center [292, 97] width 110 height 14
copy h1 "56841580"
drag, startPoint x: 417, startPoint y: 200, endPoint x: 317, endPoint y: 137, distance: 117.7
click at [417, 200] on div "References Department 460695" at bounding box center [391, 212] width 276 height 35
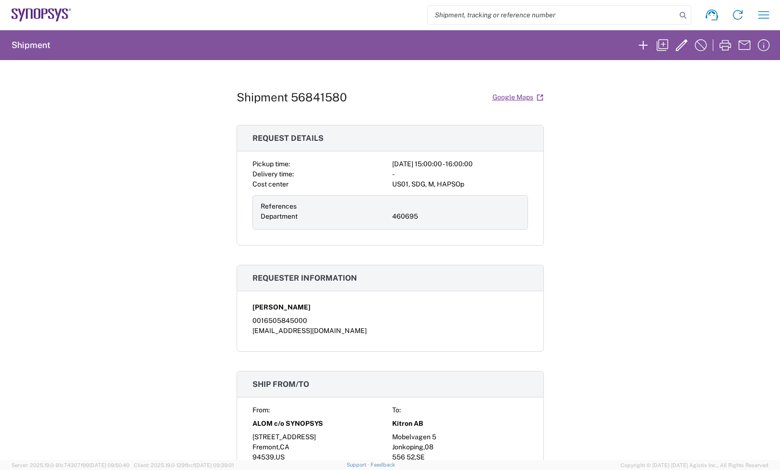
click at [323, 90] on h1 "Shipment 56841580" at bounding box center [292, 97] width 110 height 14
copy h1 "56841580"
click at [350, 107] on div "Shipment 56841580 Google Maps Request details Pickup time: [DATE] 15:00:00 - 16…" at bounding box center [390, 260] width 307 height 400
click at [328, 99] on h1 "Shipment 56841580" at bounding box center [292, 97] width 110 height 14
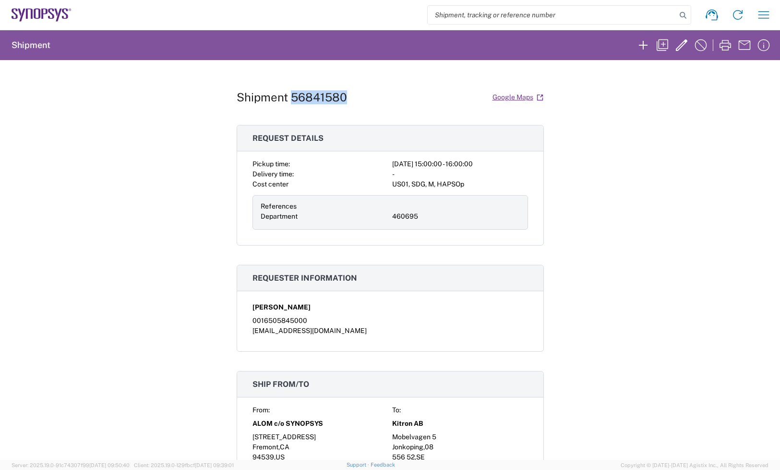
click at [328, 99] on h1 "Shipment 56841580" at bounding box center [292, 97] width 110 height 14
copy h1 "56841580"
click at [361, 42] on agx-form-header "Shipment" at bounding box center [390, 45] width 780 height 30
